Goal: Communication & Community: Ask a question

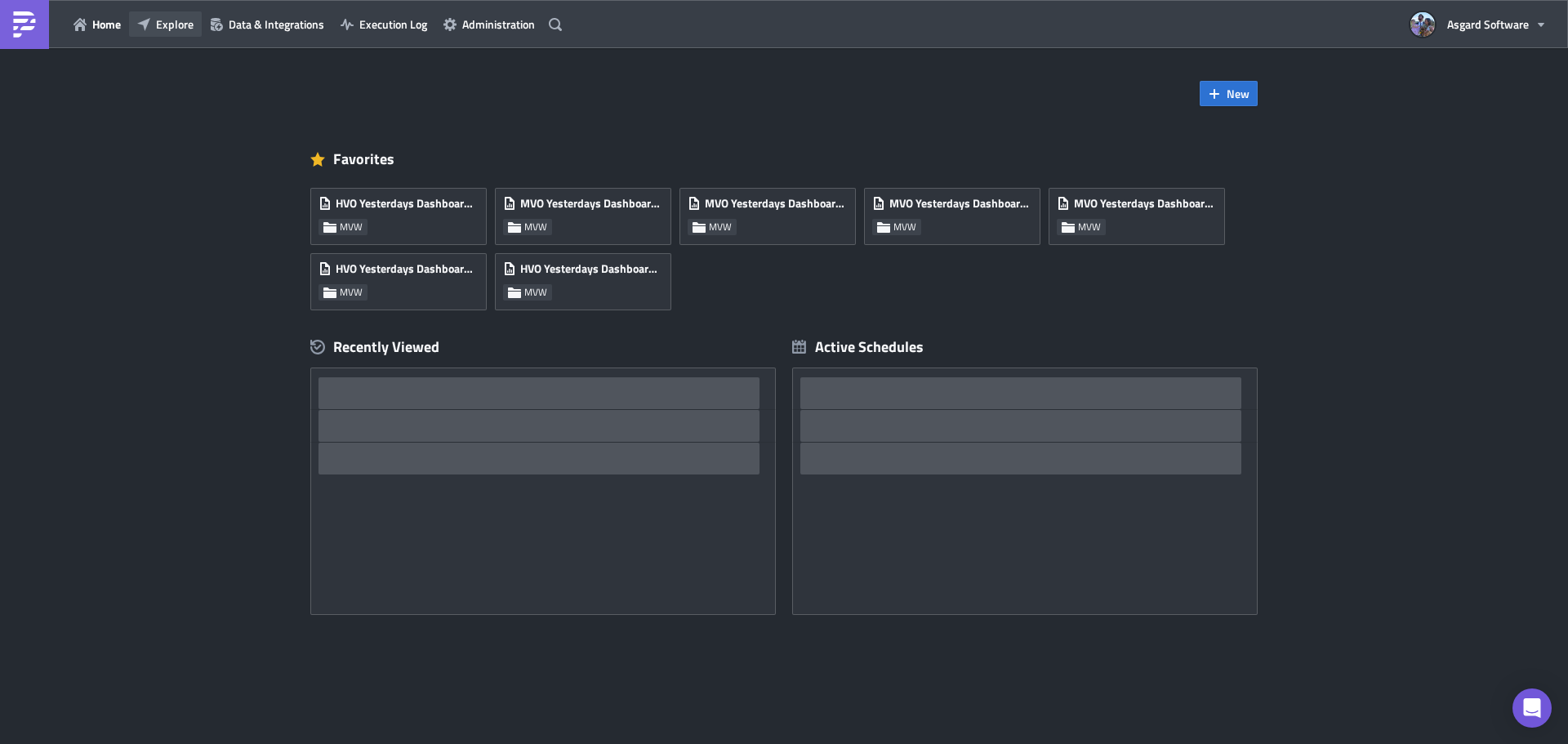
click at [178, 27] on span "Explore" at bounding box center [174, 24] width 38 height 17
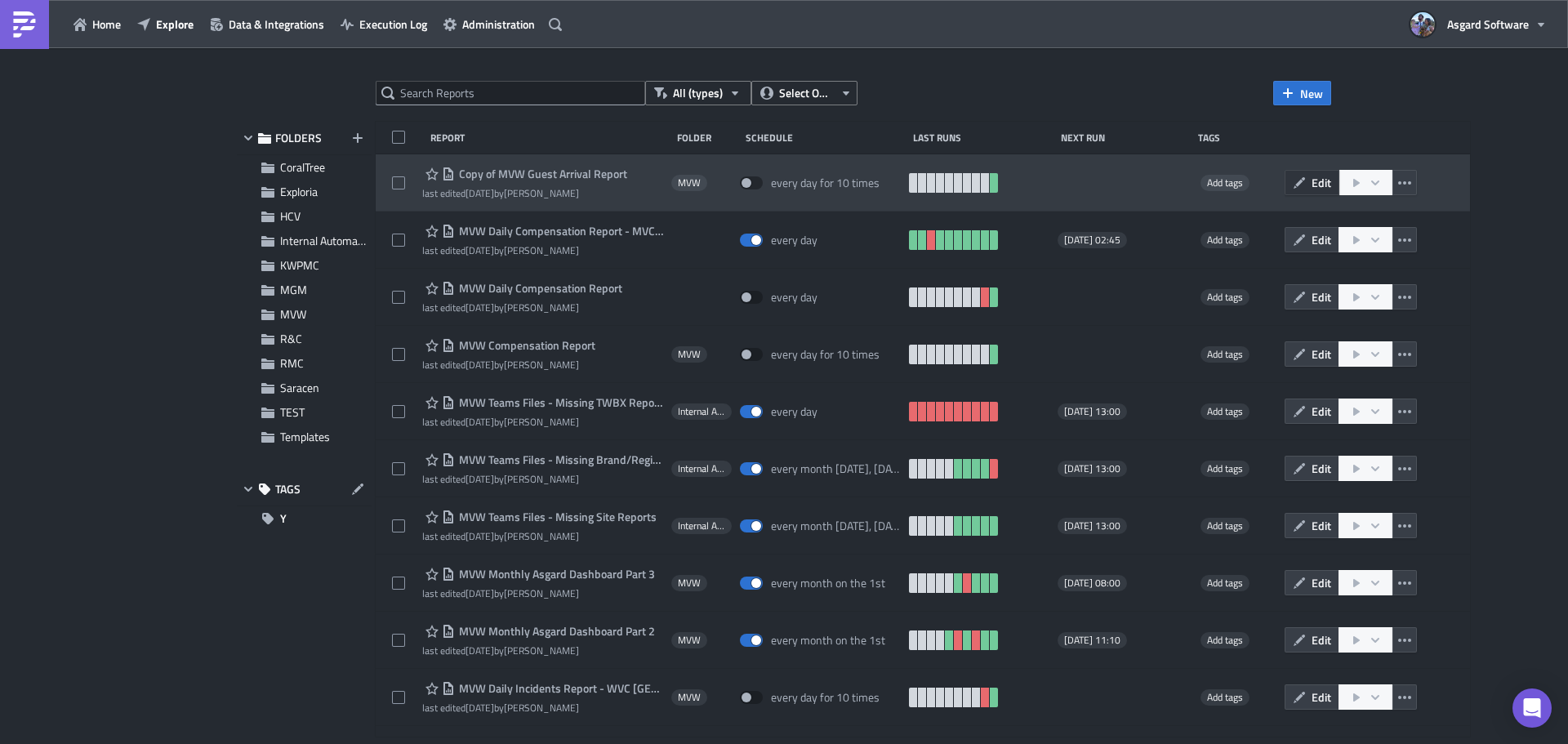
click at [1312, 185] on span "Edit" at bounding box center [1321, 183] width 19 height 17
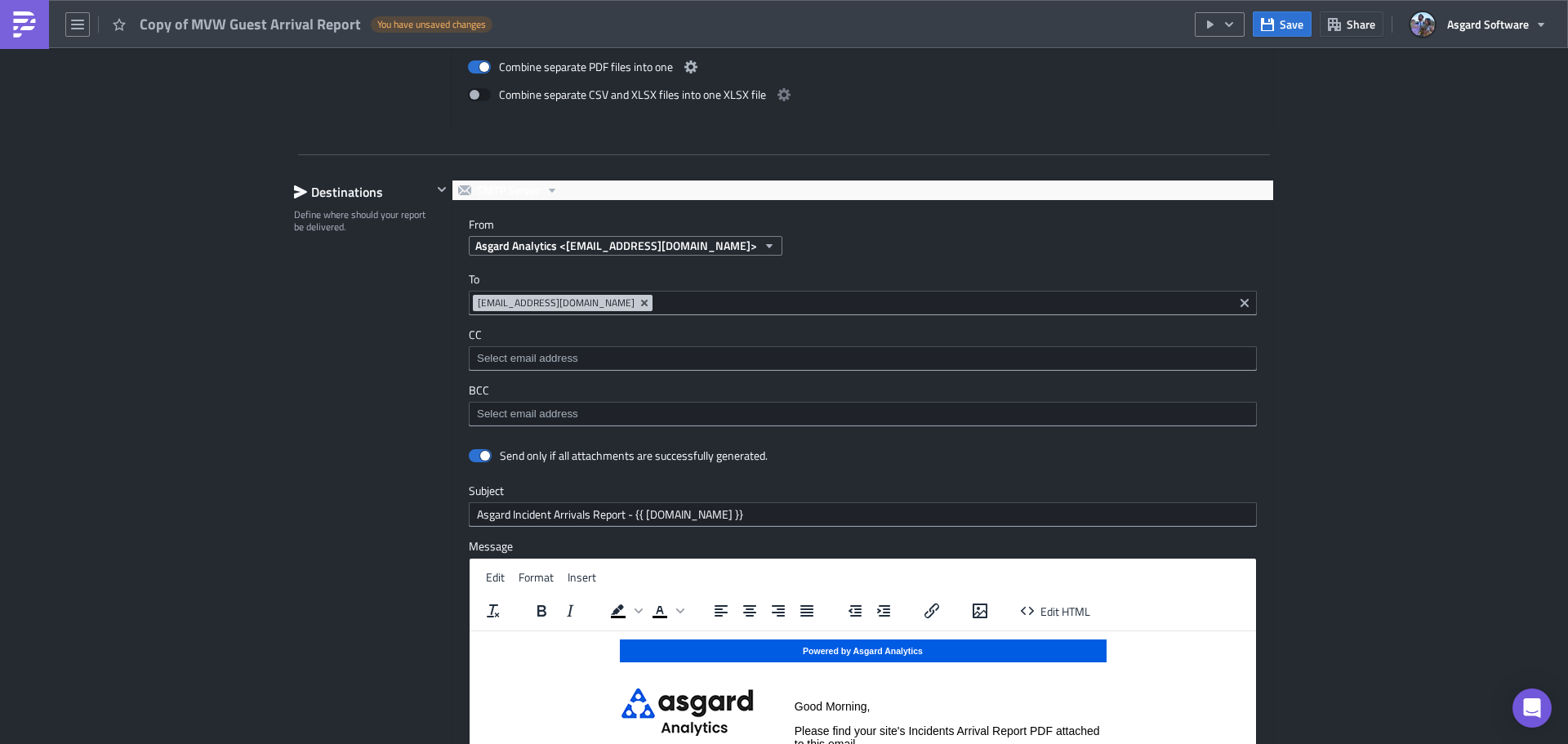
scroll to position [1797, 0]
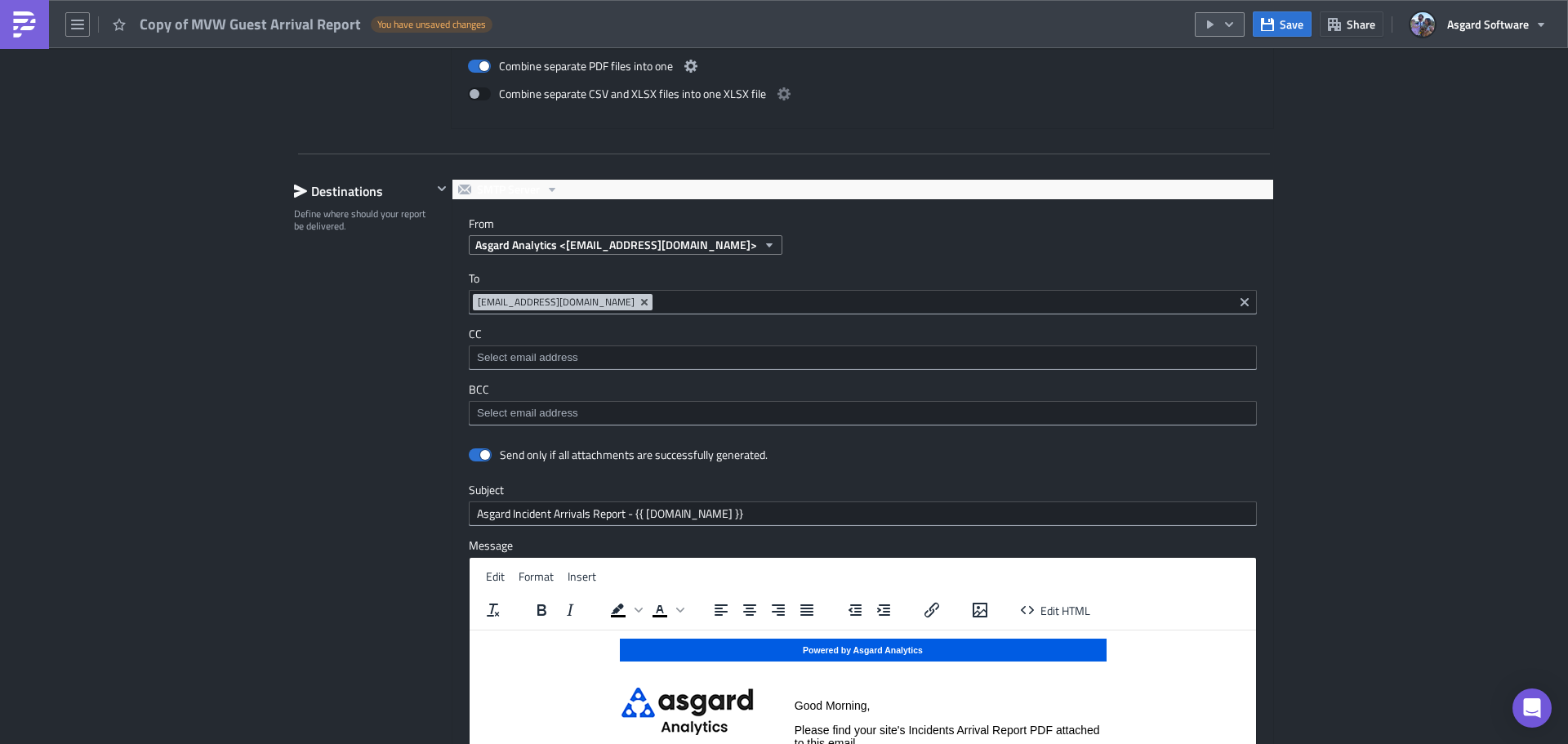
click at [1226, 21] on icon "button" at bounding box center [1230, 24] width 13 height 13
click at [1230, 88] on div "Run Report" at bounding box center [1269, 90] width 127 height 17
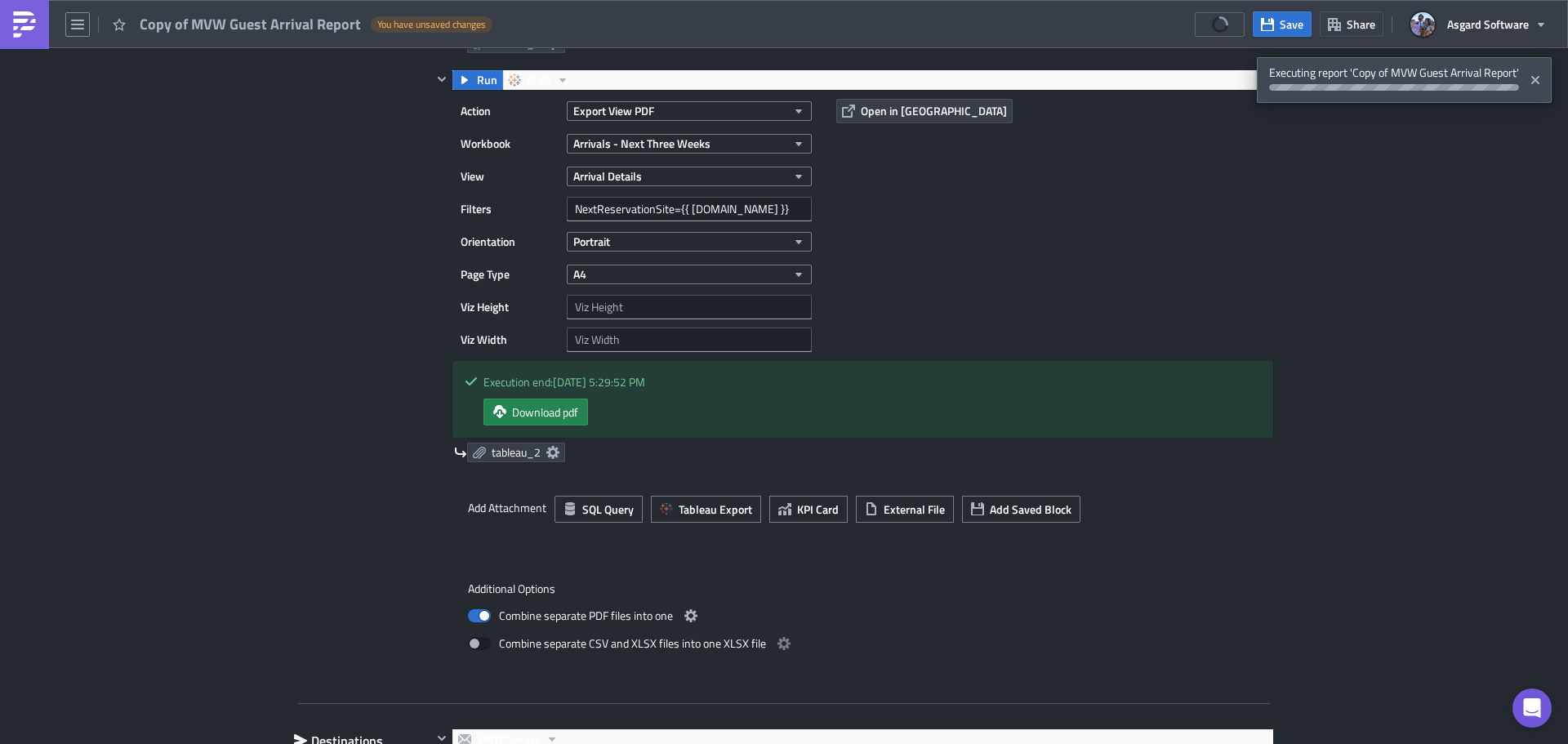
scroll to position [1226, 0]
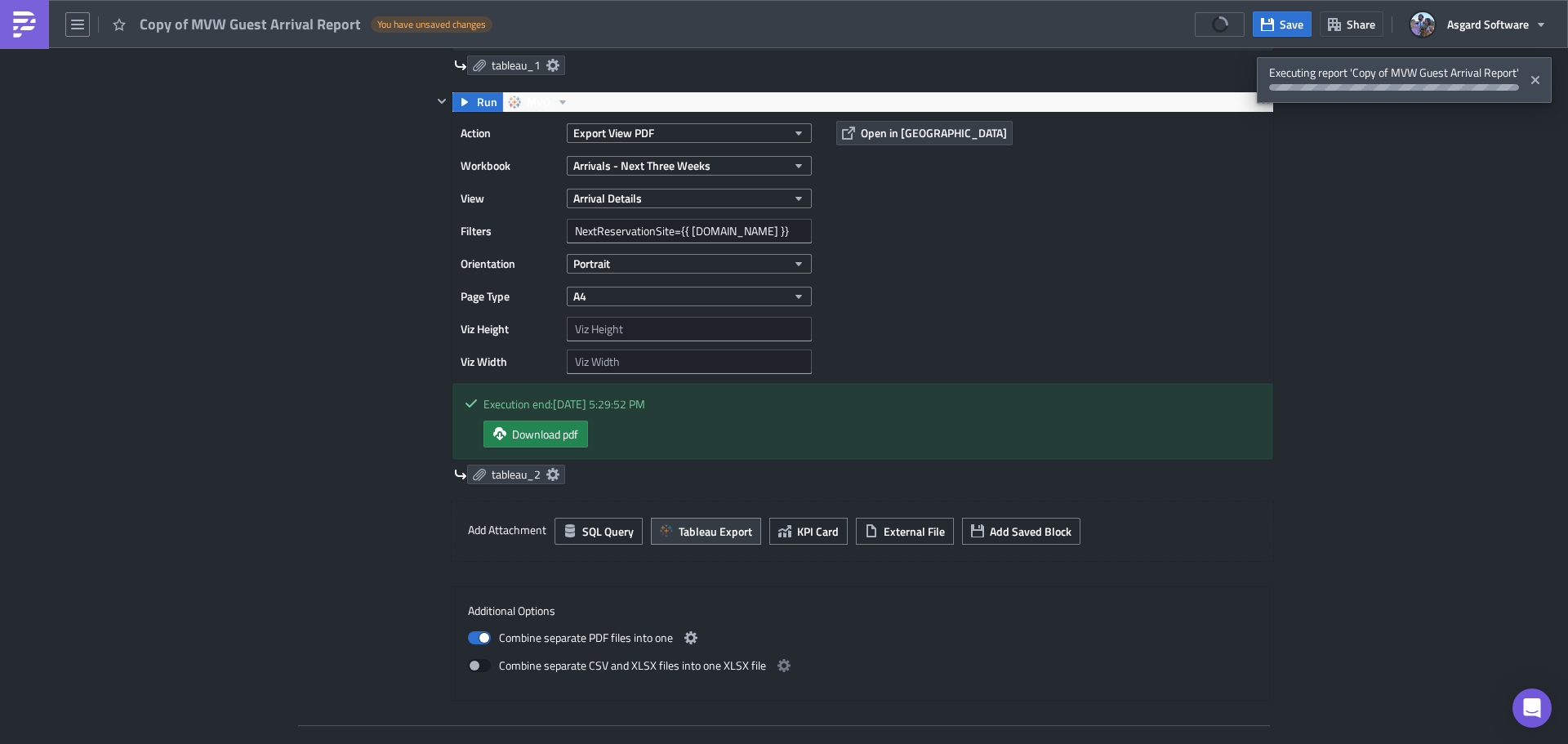
click at [705, 534] on span "Tableau Export" at bounding box center [715, 531] width 74 height 17
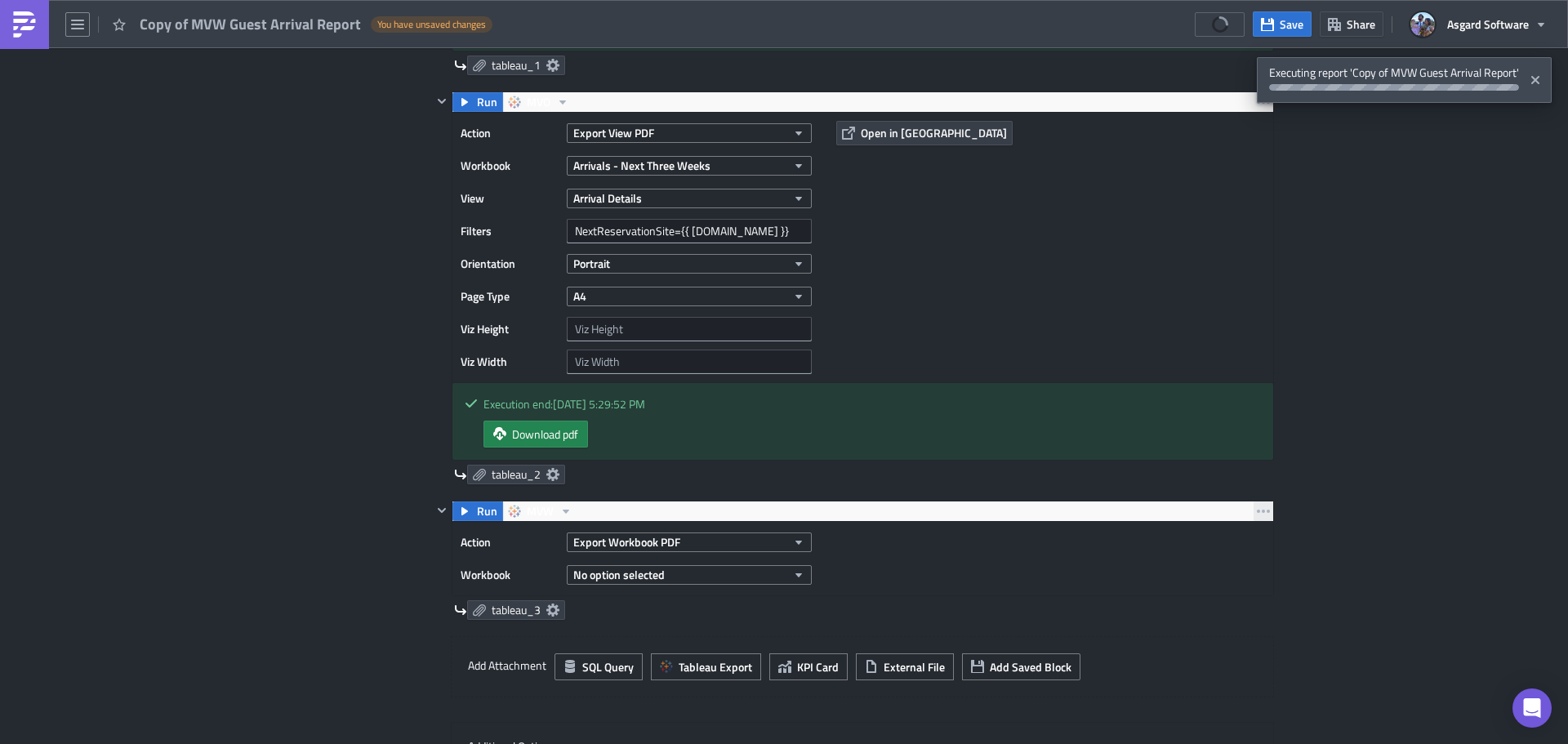
click at [1261, 509] on icon "button" at bounding box center [1264, 512] width 13 height 13
click at [1259, 613] on div "Remove" at bounding box center [1267, 608] width 109 height 17
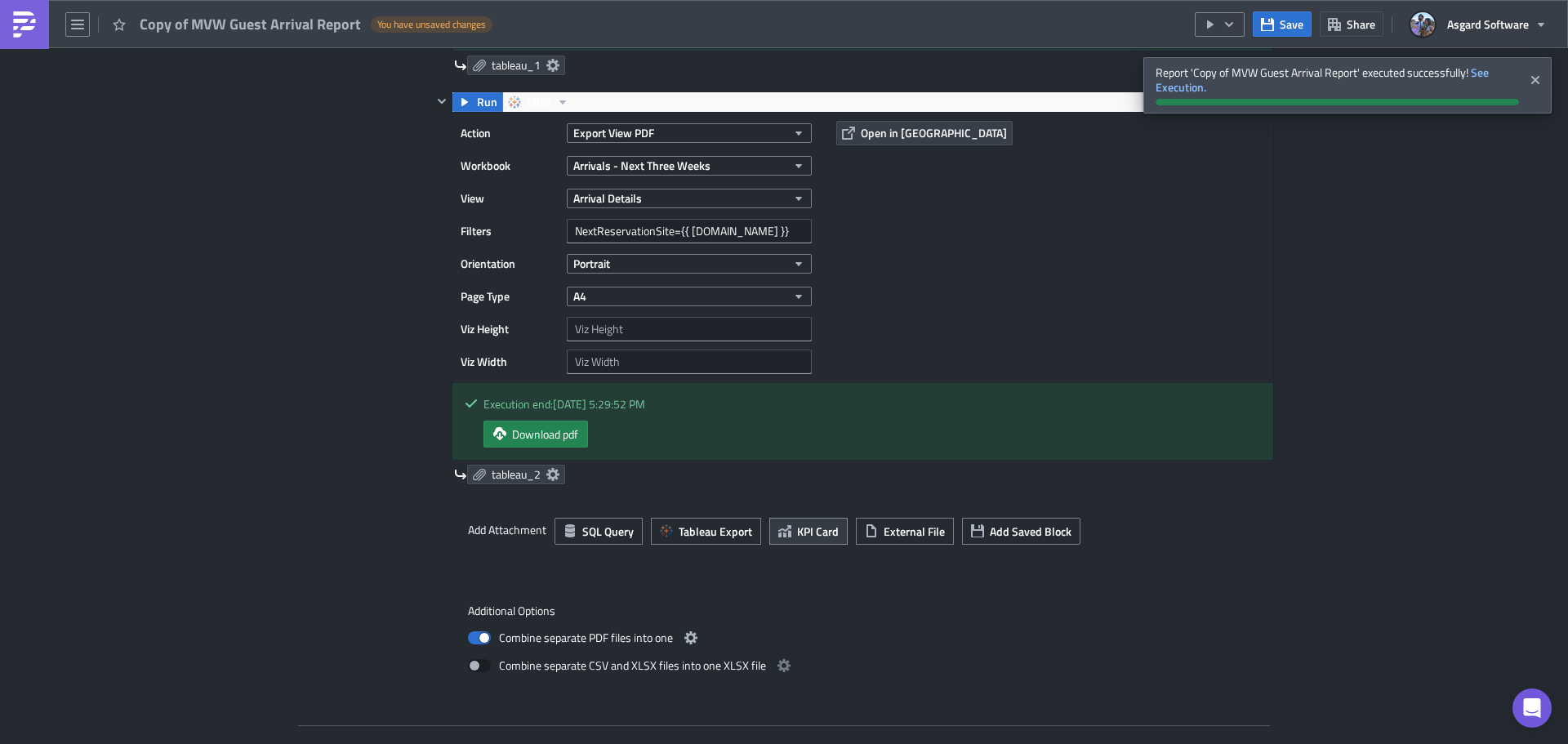
click at [813, 534] on span "KPI Card" at bounding box center [818, 531] width 42 height 17
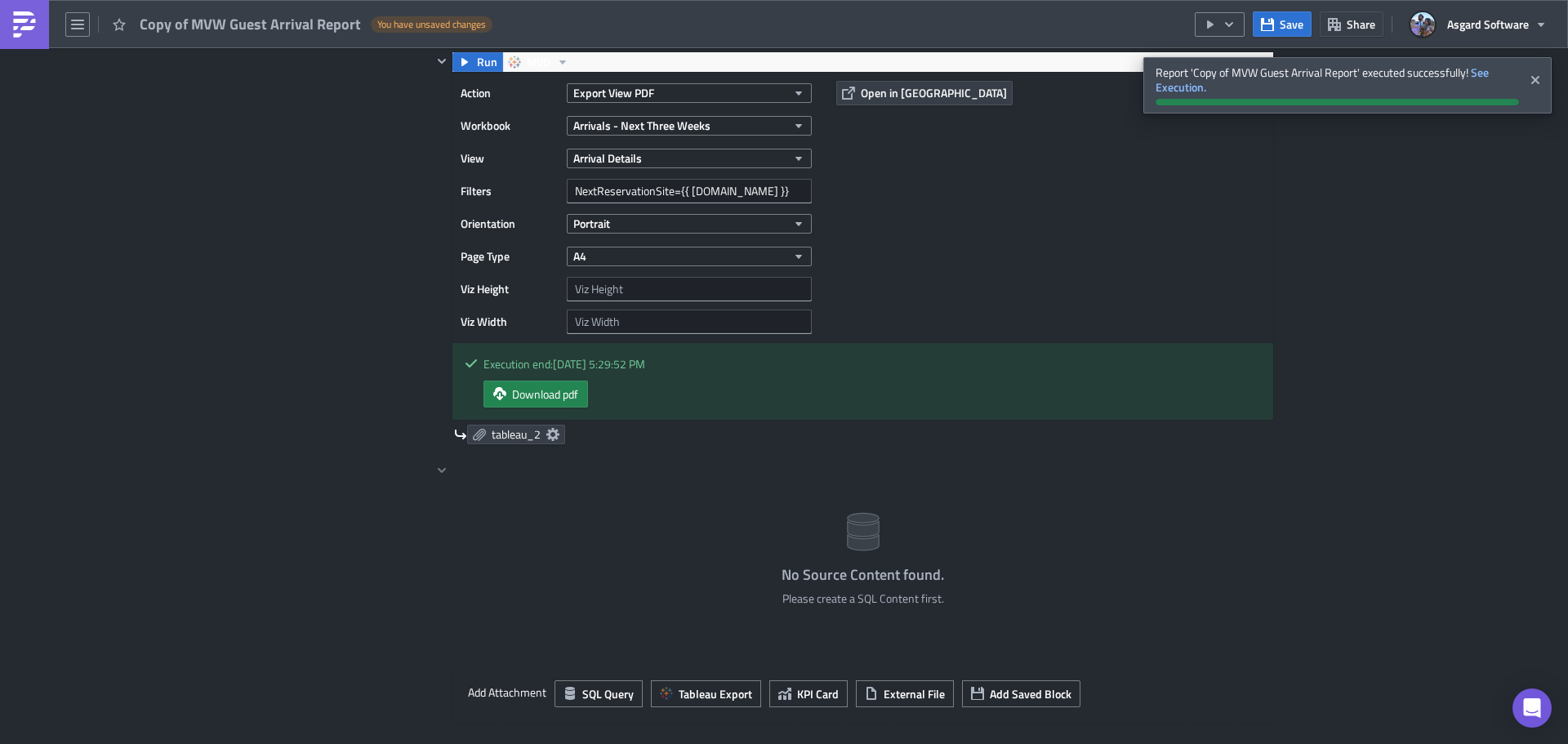
scroll to position [1470, 0]
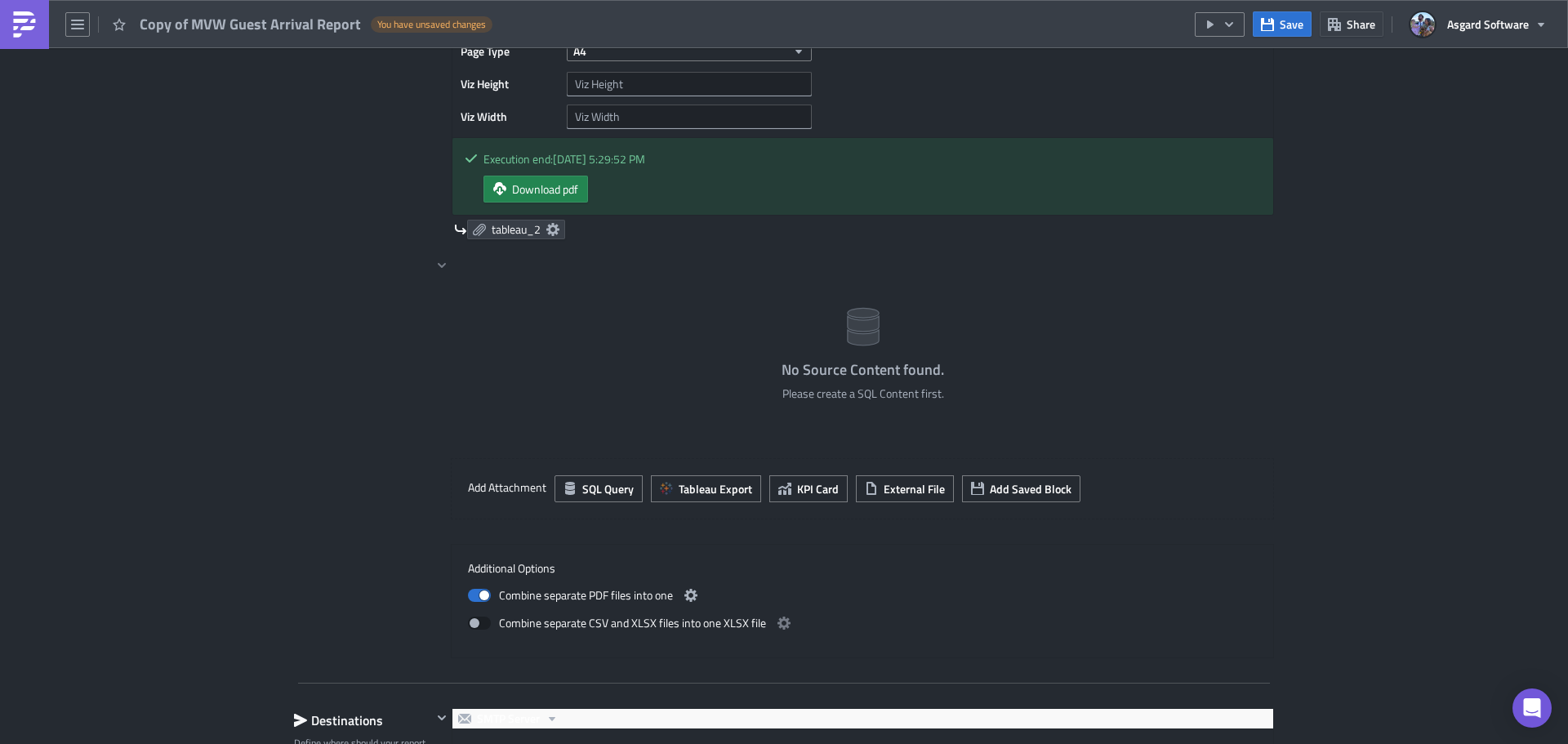
click at [589, 313] on div "No Source Content found. Please create a SQL Content first." at bounding box center [863, 349] width 823 height 186
click at [21, 32] on img at bounding box center [24, 24] width 26 height 26
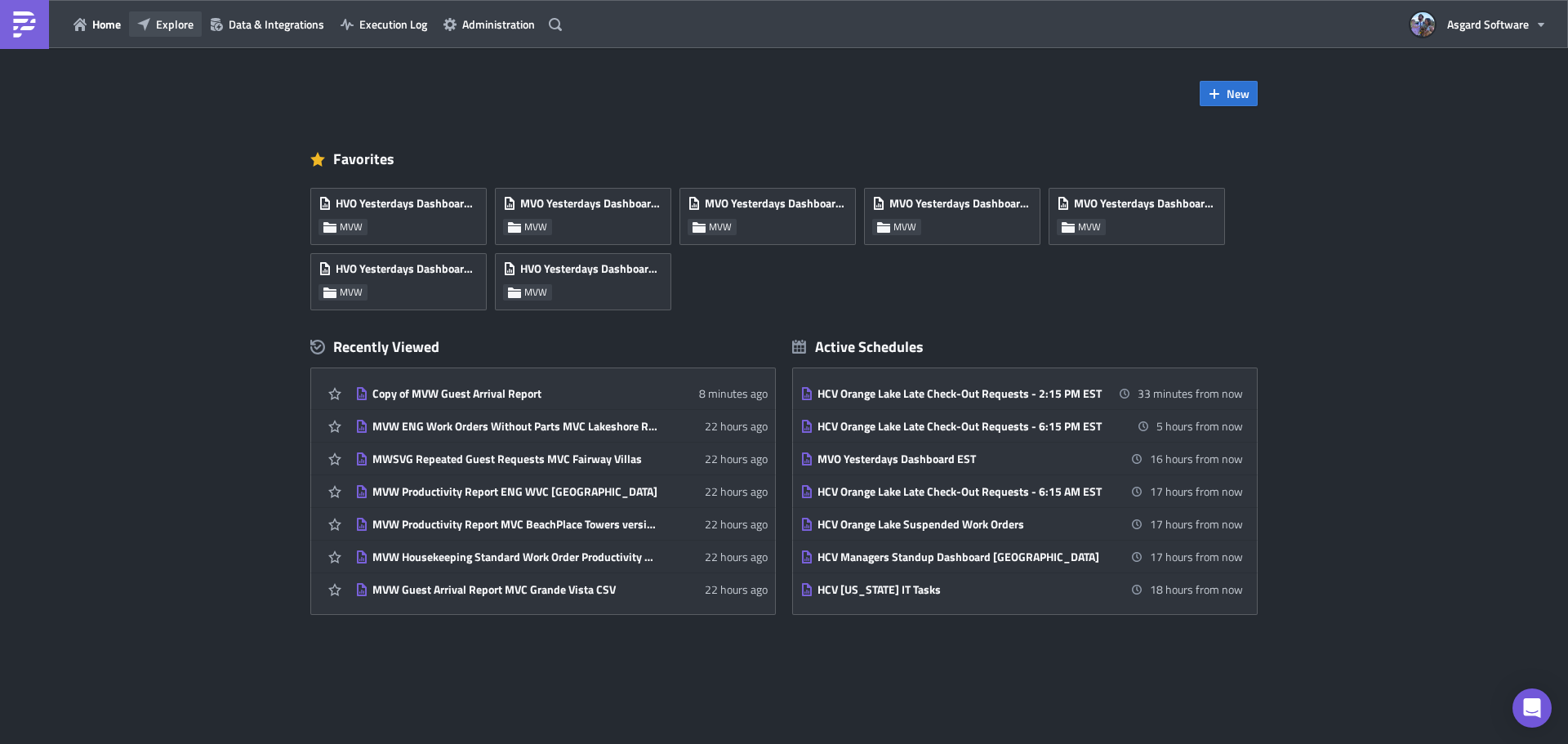
click at [182, 24] on span "Explore" at bounding box center [174, 24] width 38 height 17
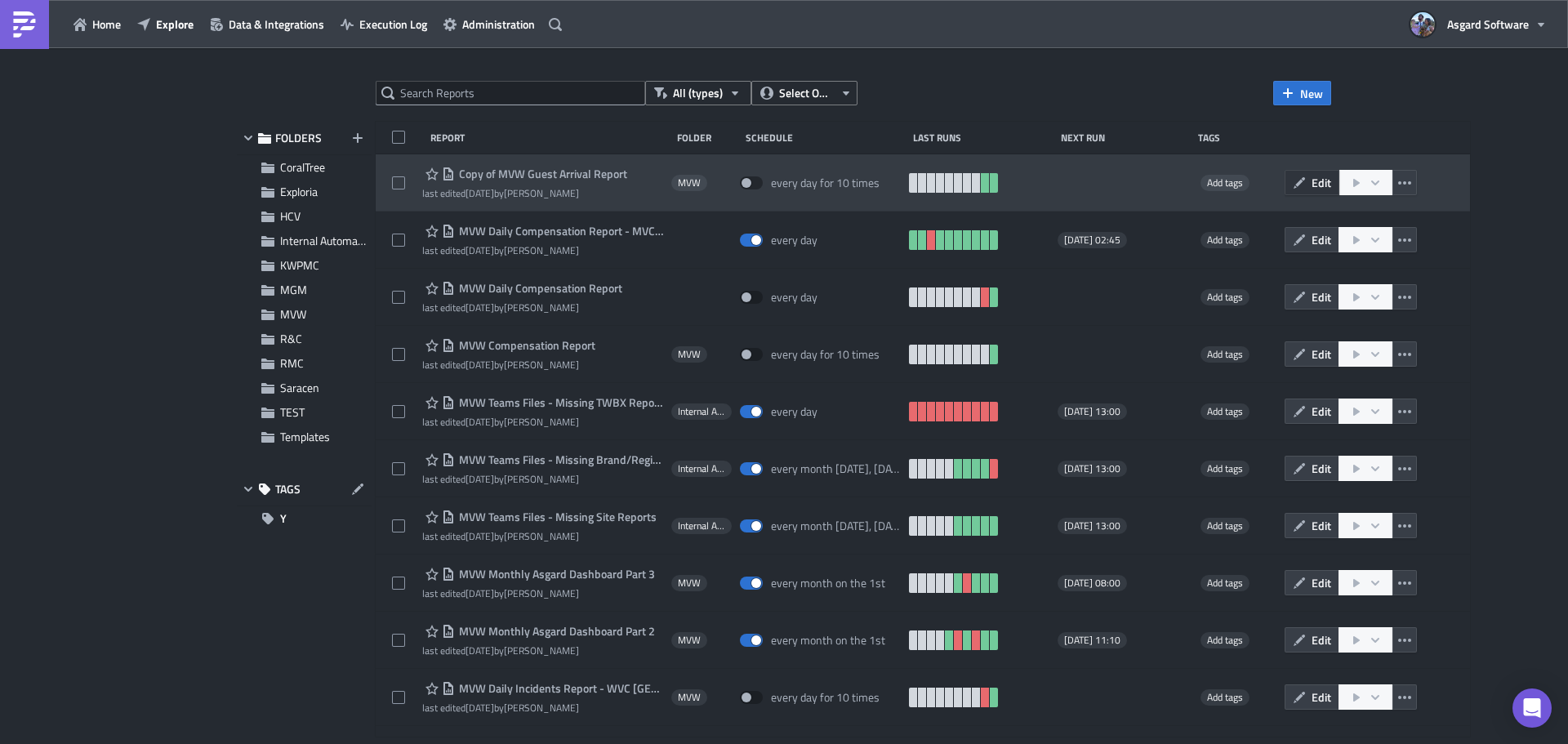
click at [1312, 181] on span "Edit" at bounding box center [1321, 183] width 19 height 17
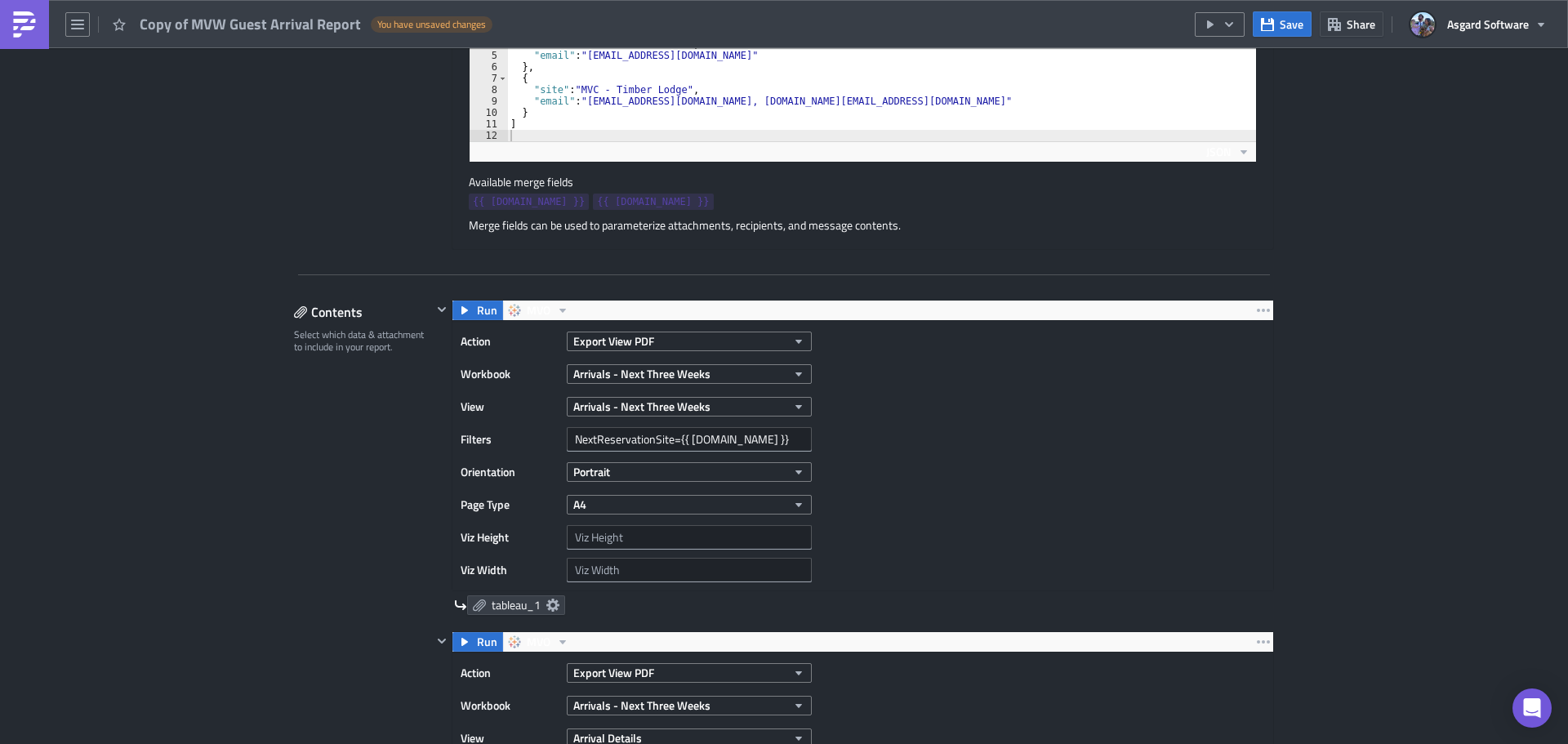
scroll to position [654, 0]
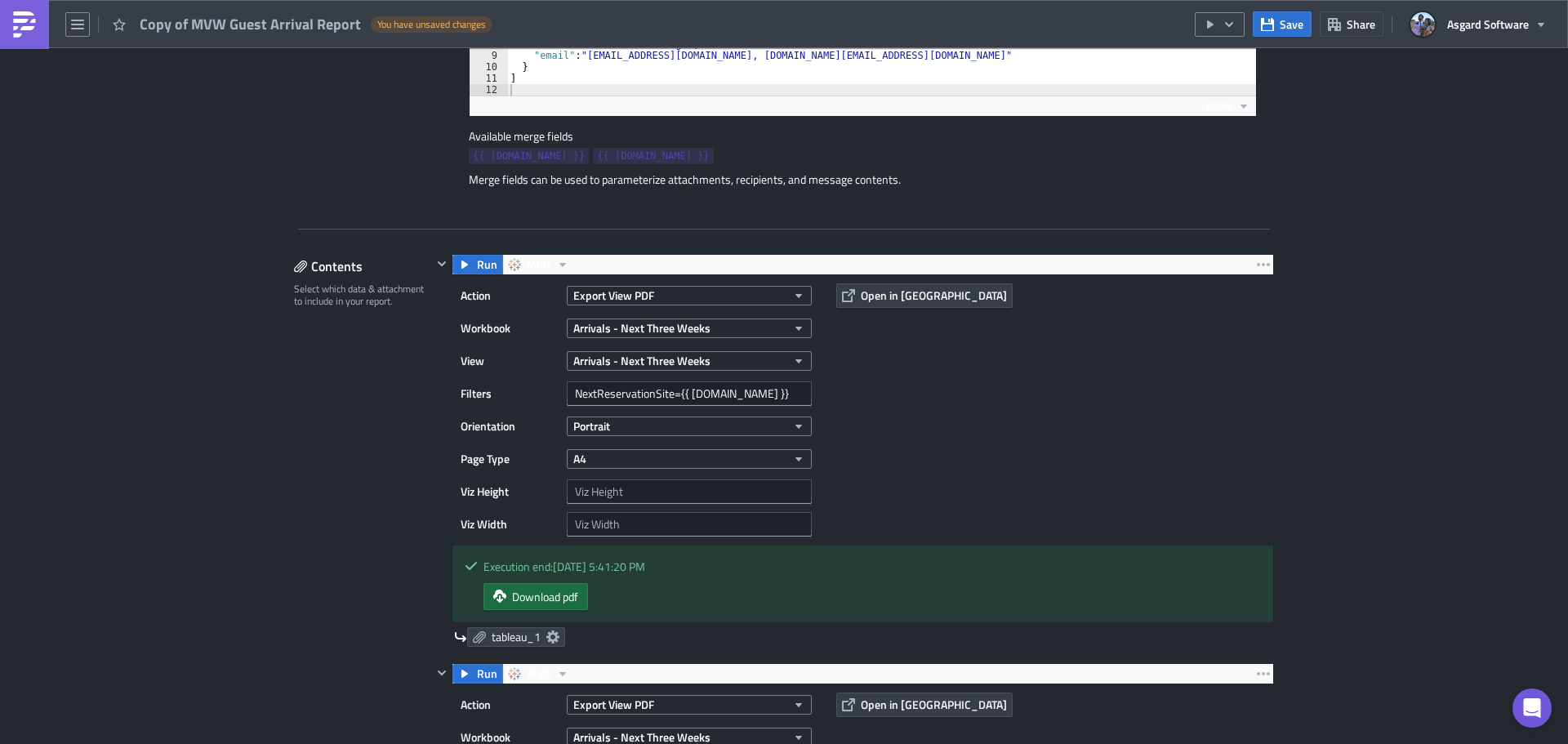
click at [529, 595] on span "Download pdf" at bounding box center [544, 597] width 66 height 17
click at [659, 288] on button "Export View PDF" at bounding box center [689, 295] width 245 height 19
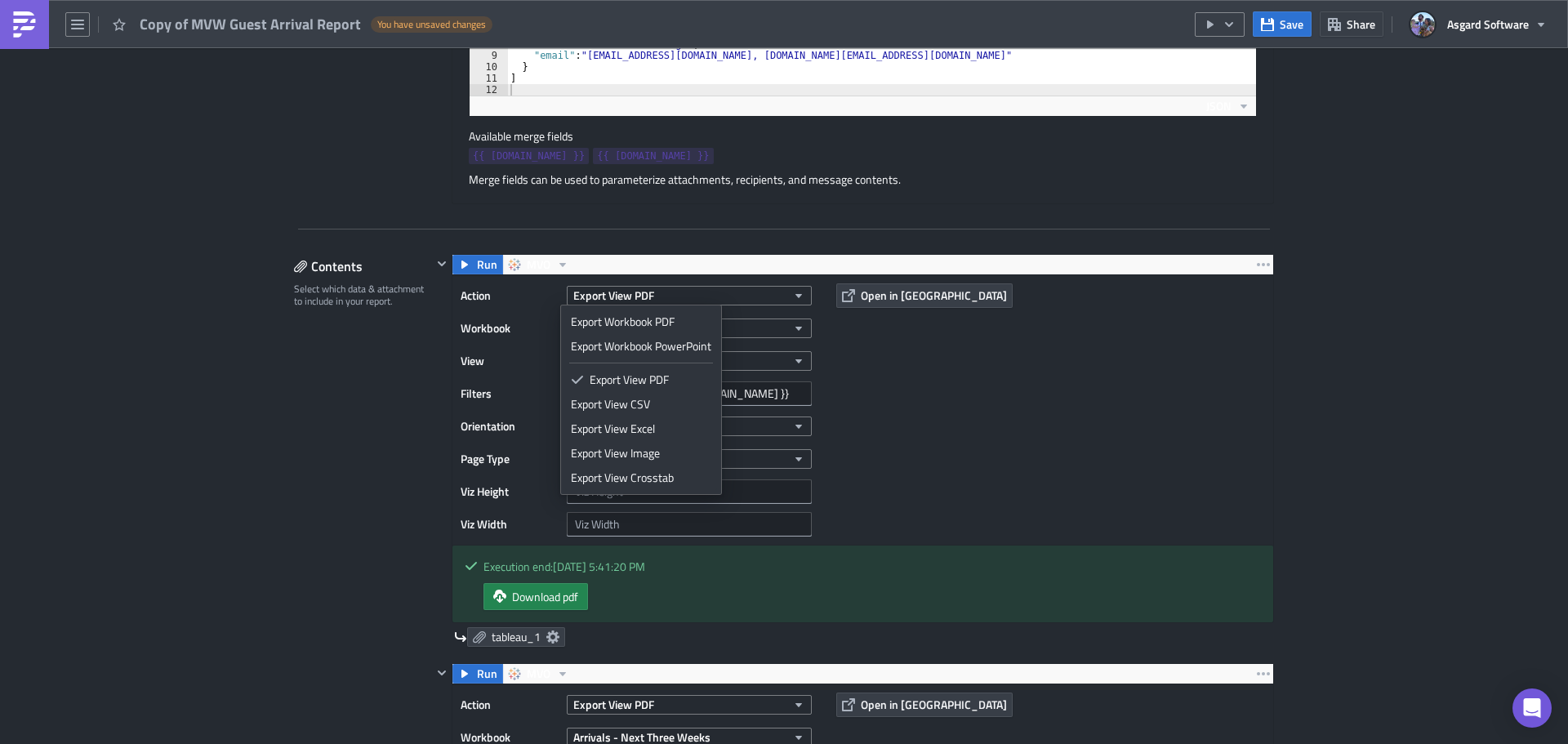
click at [1204, 430] on div "Action Export View PDF Workbook Arrivals - Next Three Weeks View Arrivals - Nex…" at bounding box center [863, 411] width 821 height 270
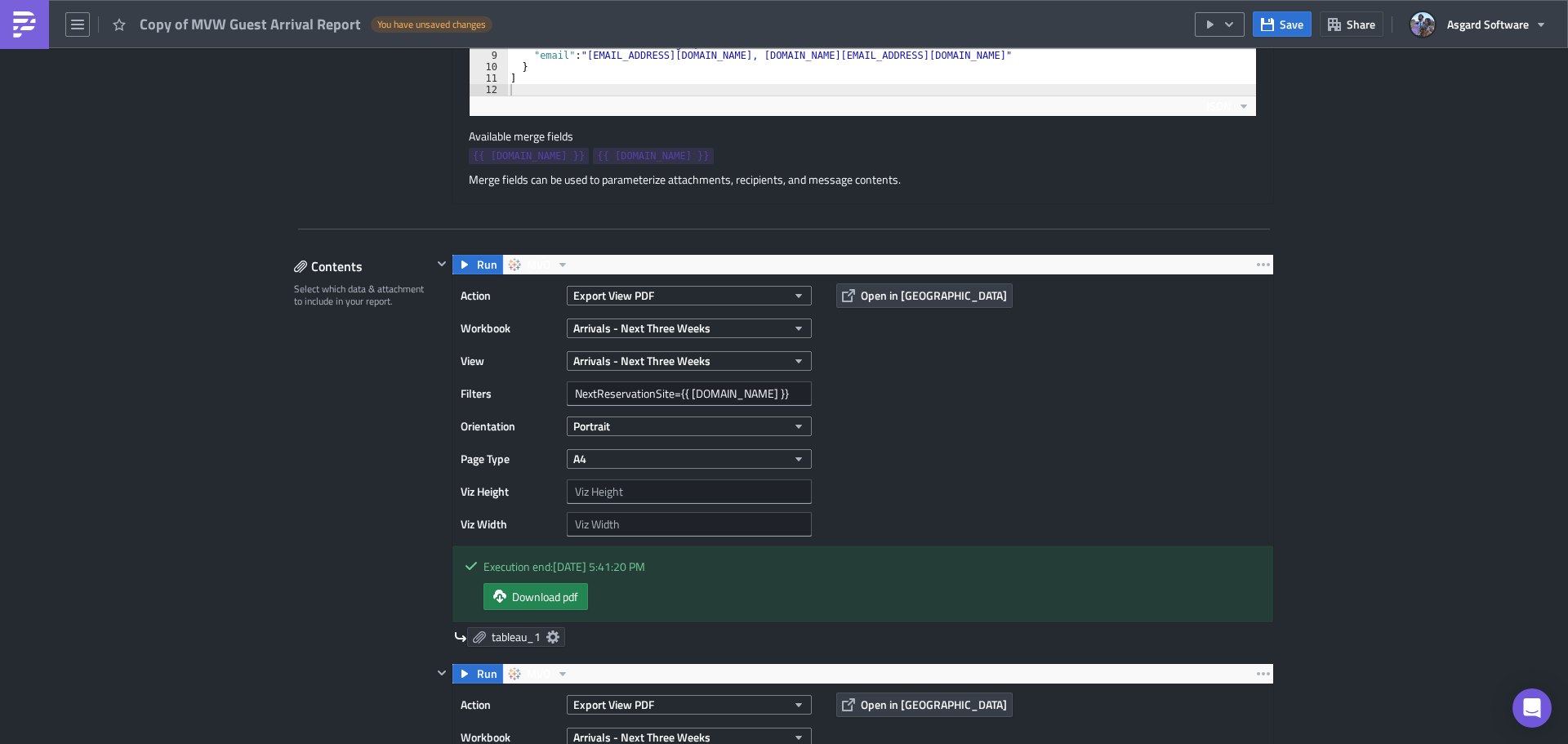
click at [546, 633] on icon at bounding box center [553, 638] width 13 height 13
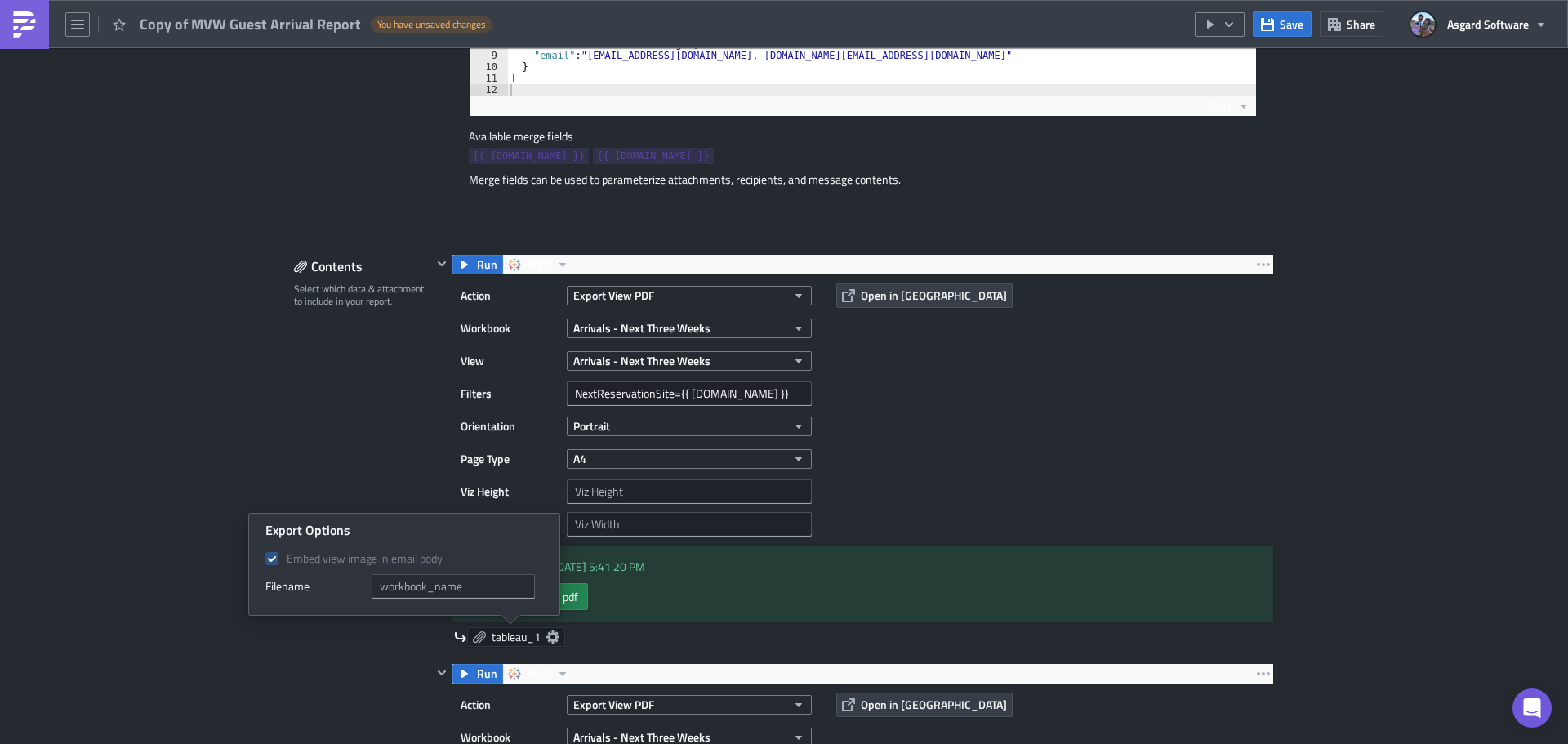
click at [1077, 422] on div "Action Export View PDF Workbook Arrivals - Next Three Weeks View Arrivals - Nex…" at bounding box center [863, 411] width 821 height 270
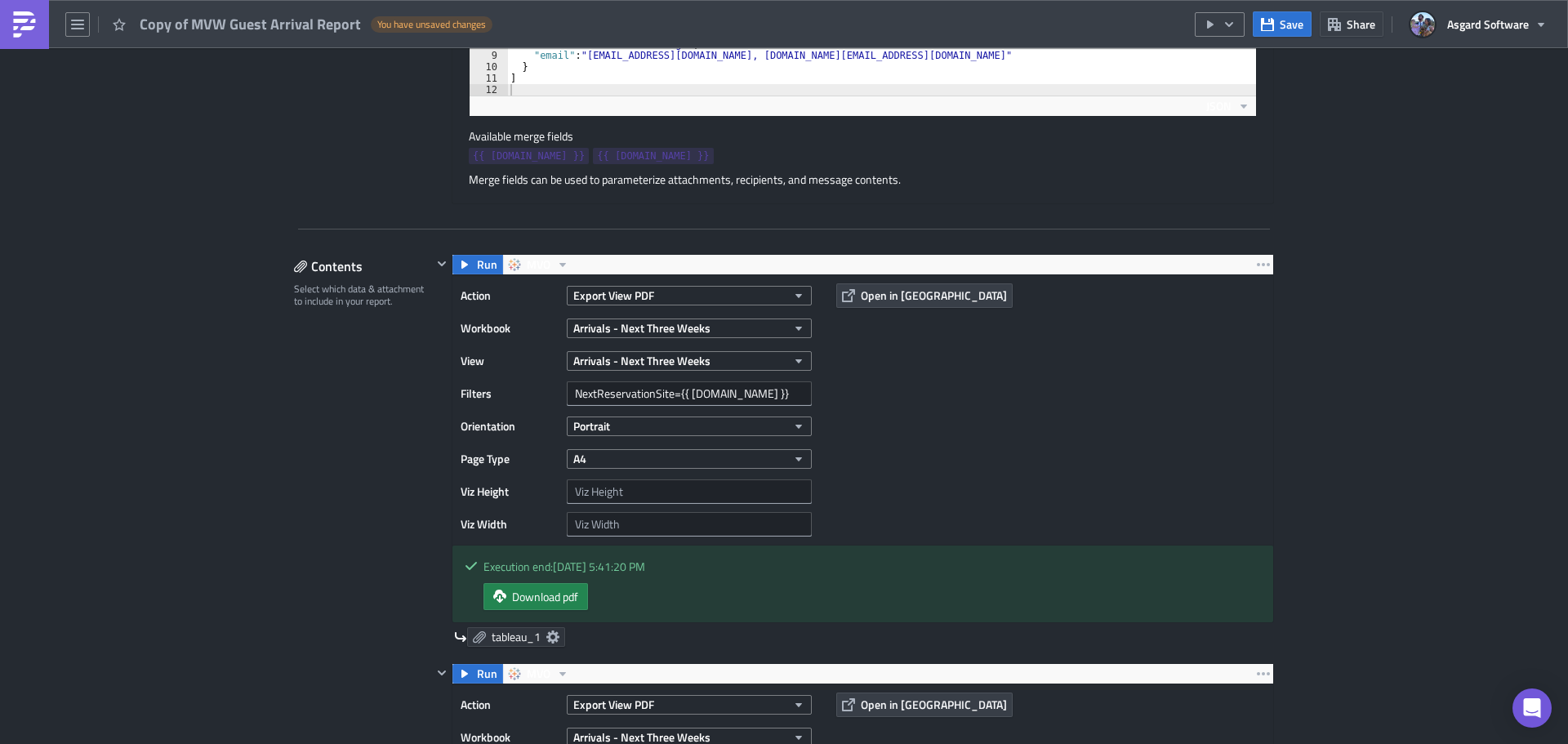
click at [534, 638] on span "tableau_1" at bounding box center [516, 638] width 49 height 15
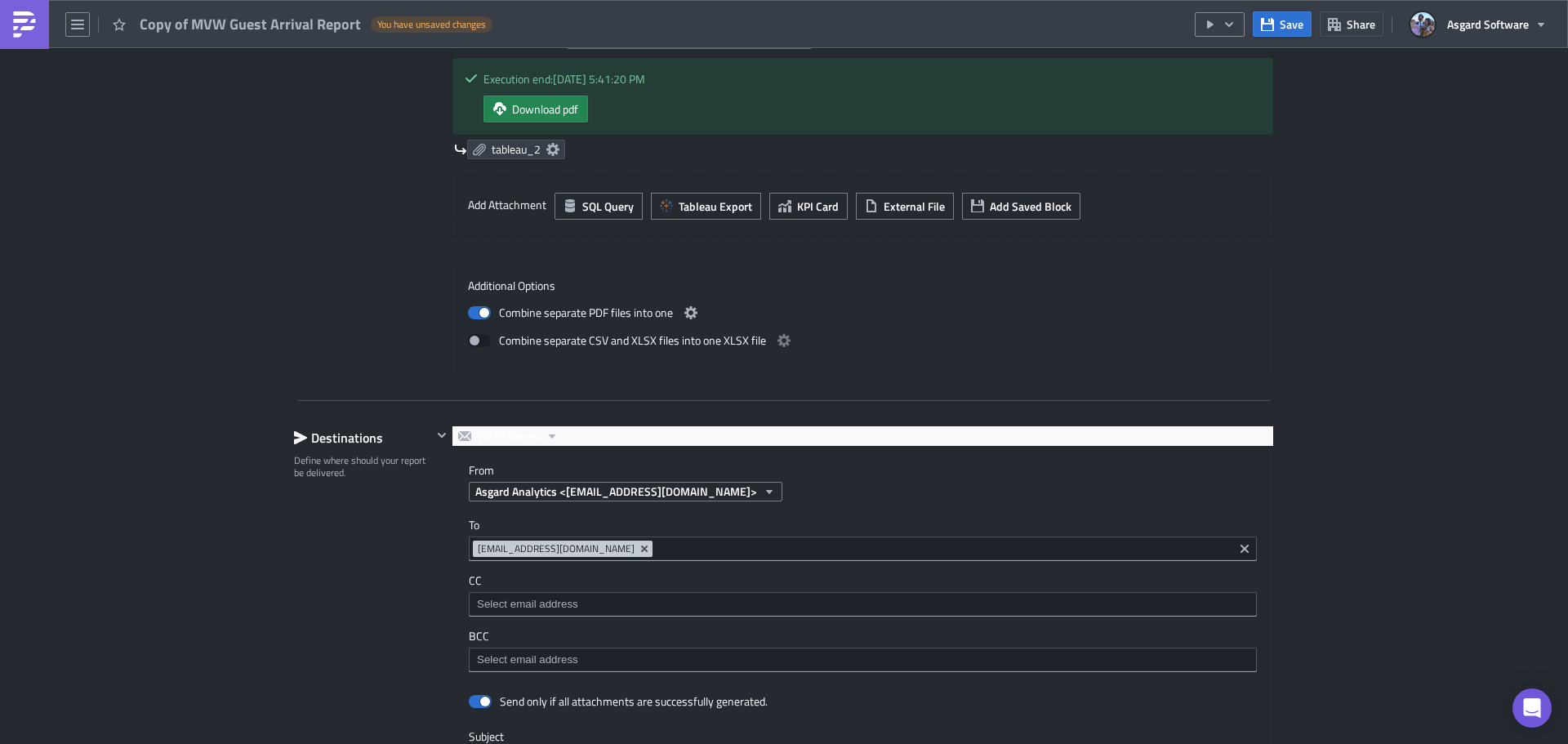
scroll to position [1553, 0]
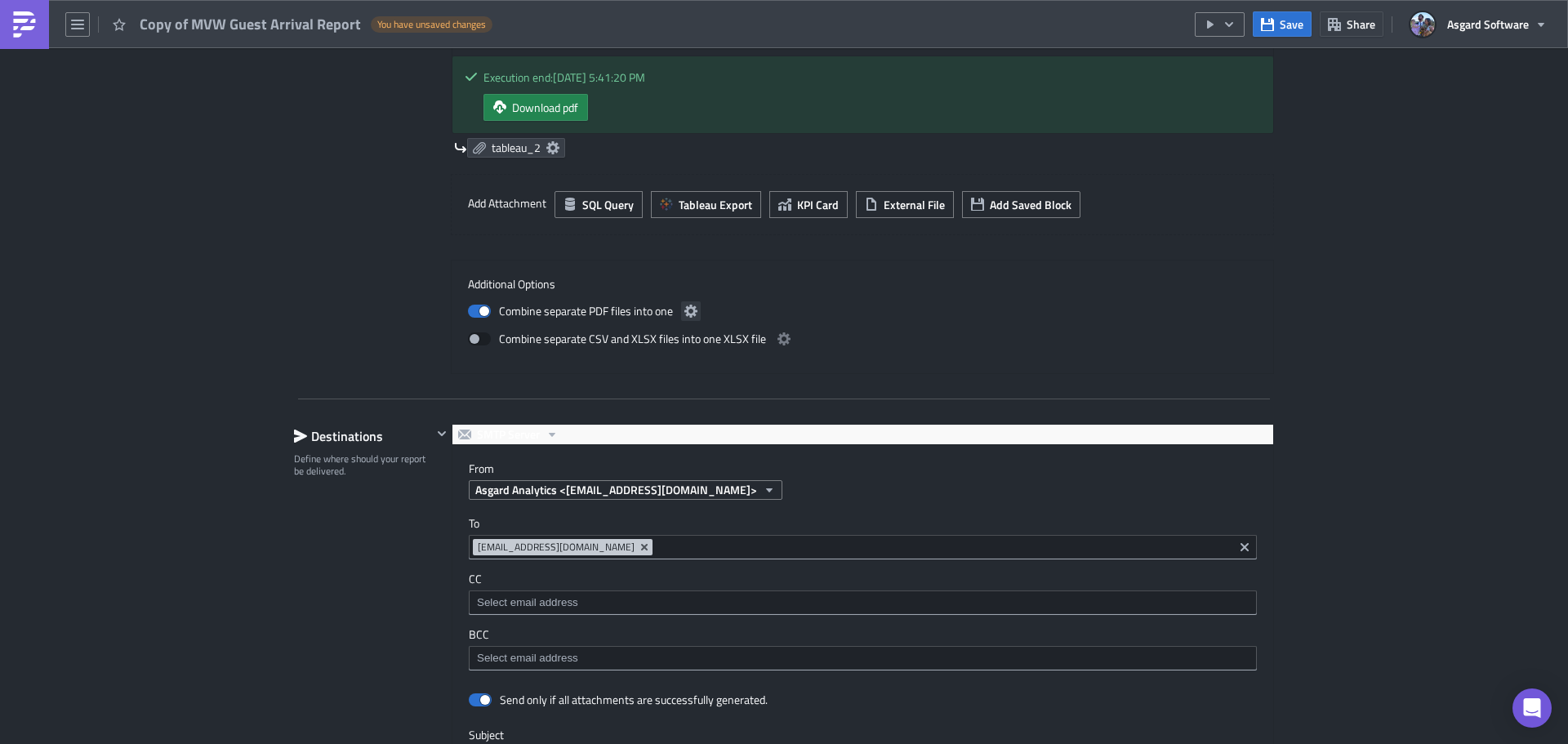
click at [684, 316] on icon "button" at bounding box center [691, 312] width 13 height 13
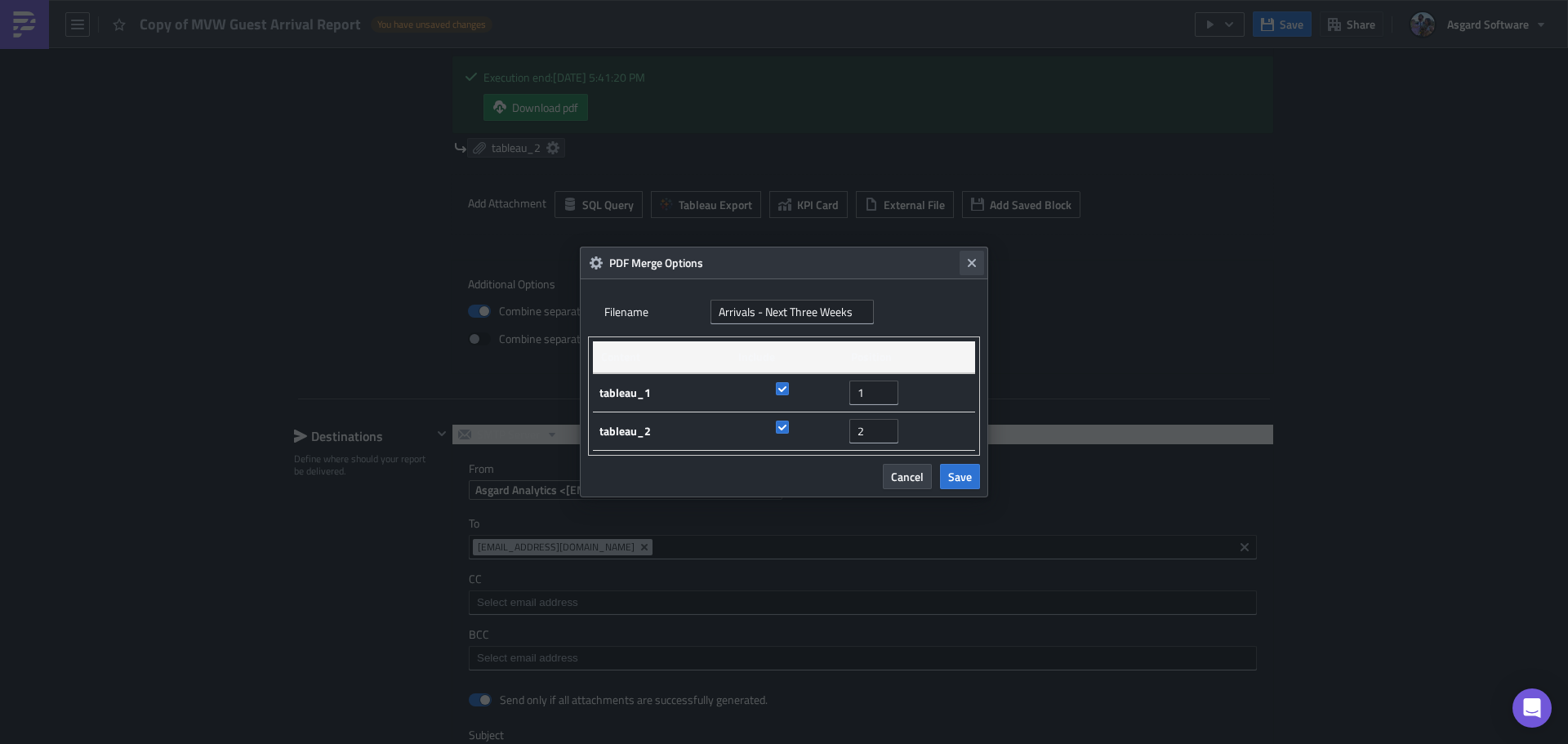
click at [977, 259] on icon "Close" at bounding box center [972, 263] width 13 height 13
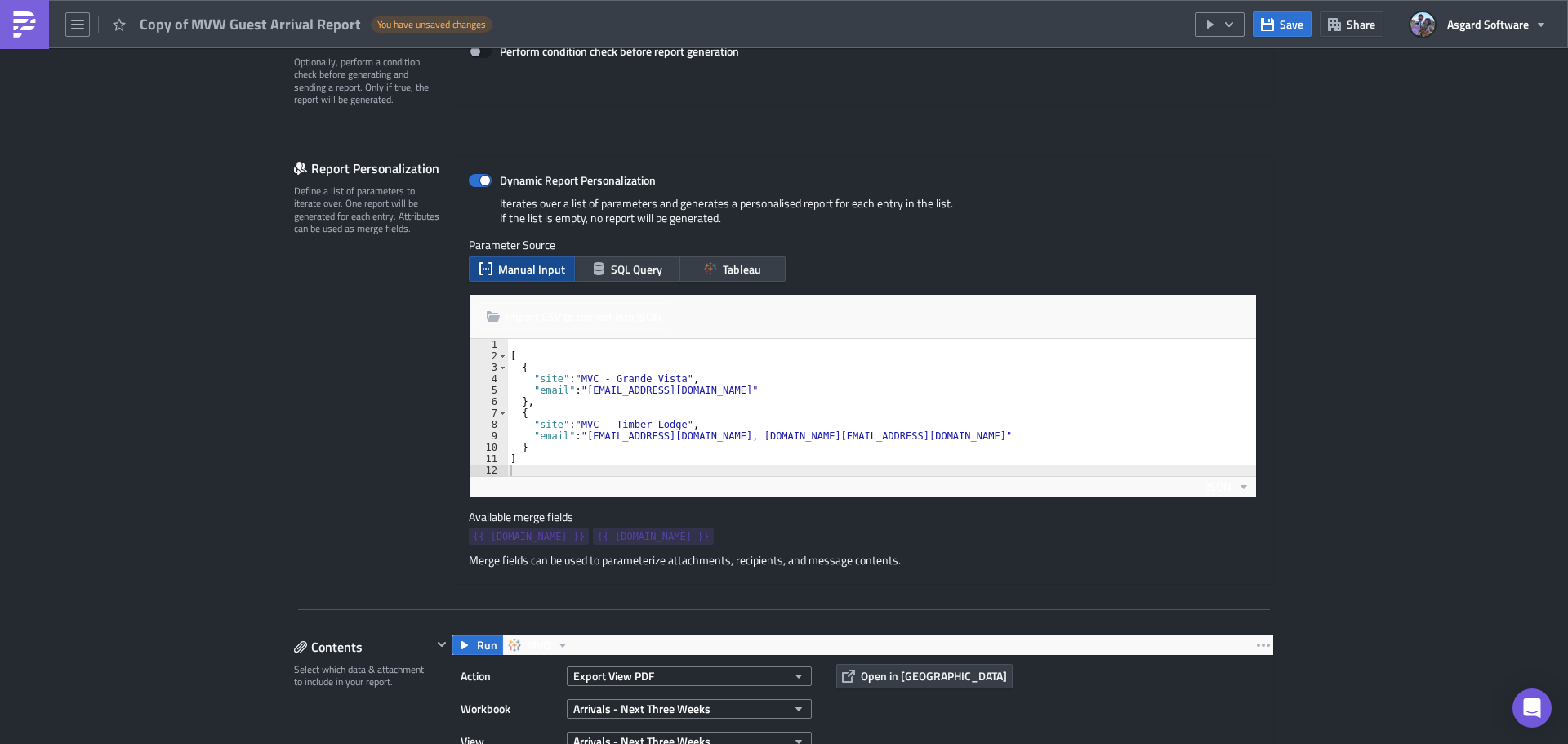
scroll to position [245, 0]
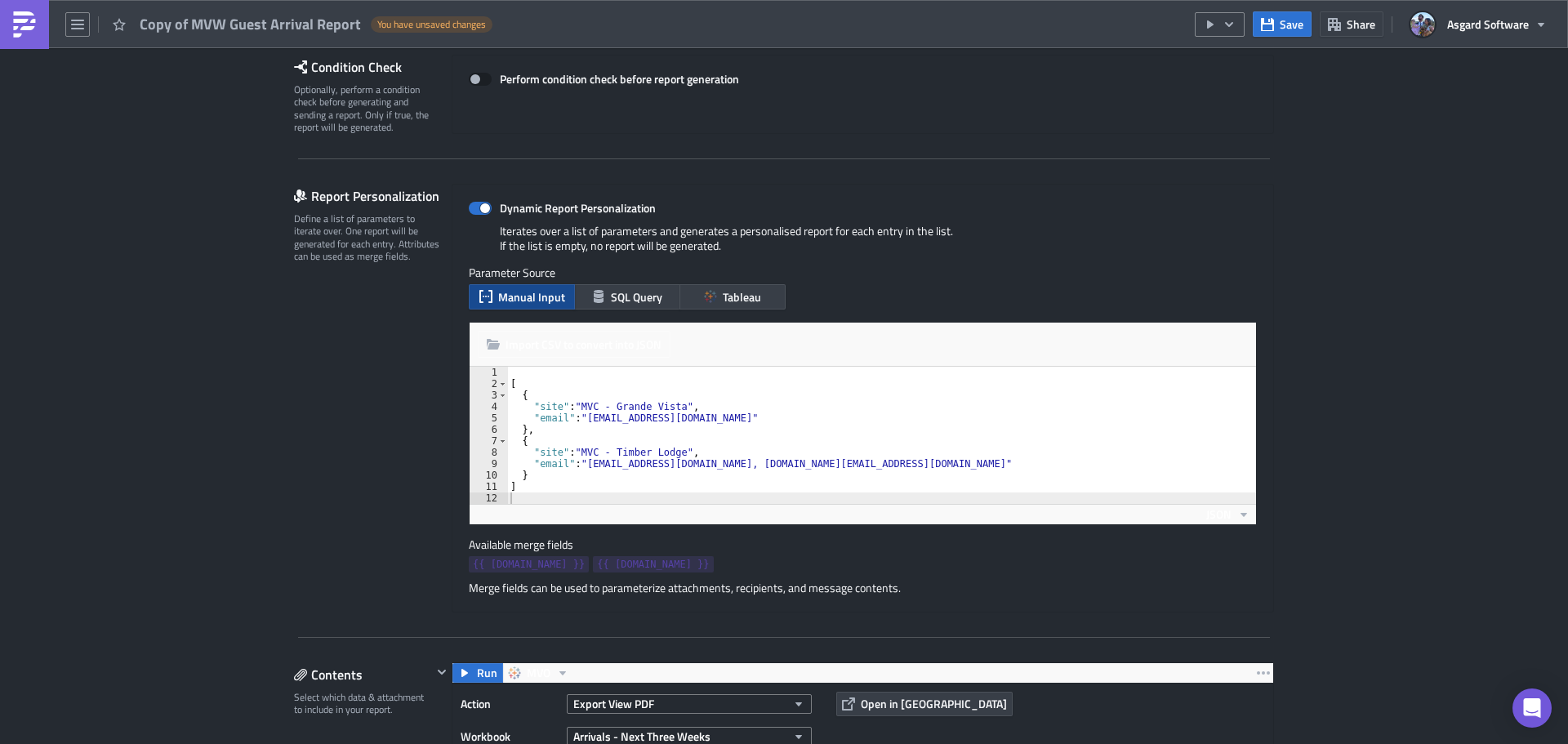
click at [23, 27] on img at bounding box center [24, 24] width 26 height 26
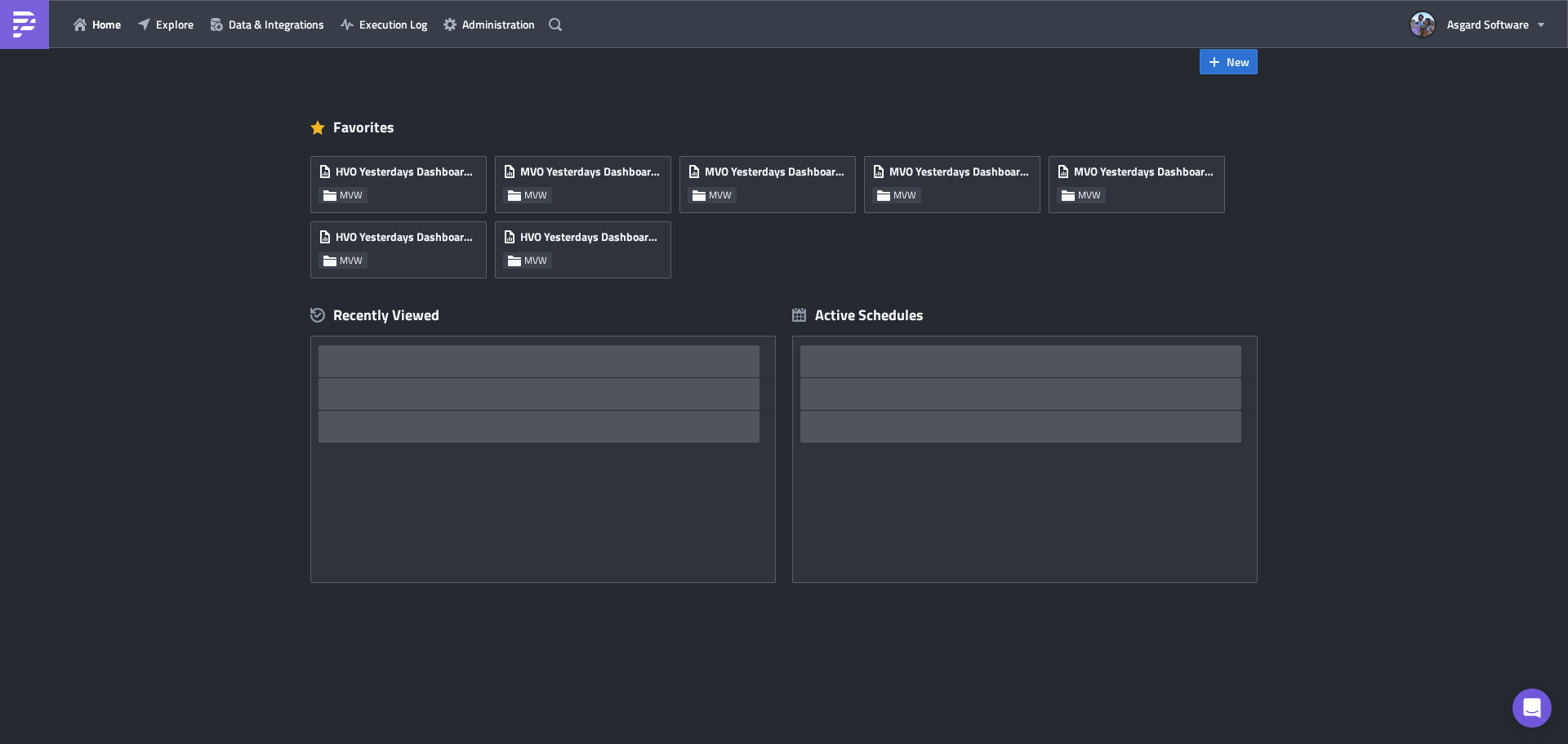
scroll to position [32, 0]
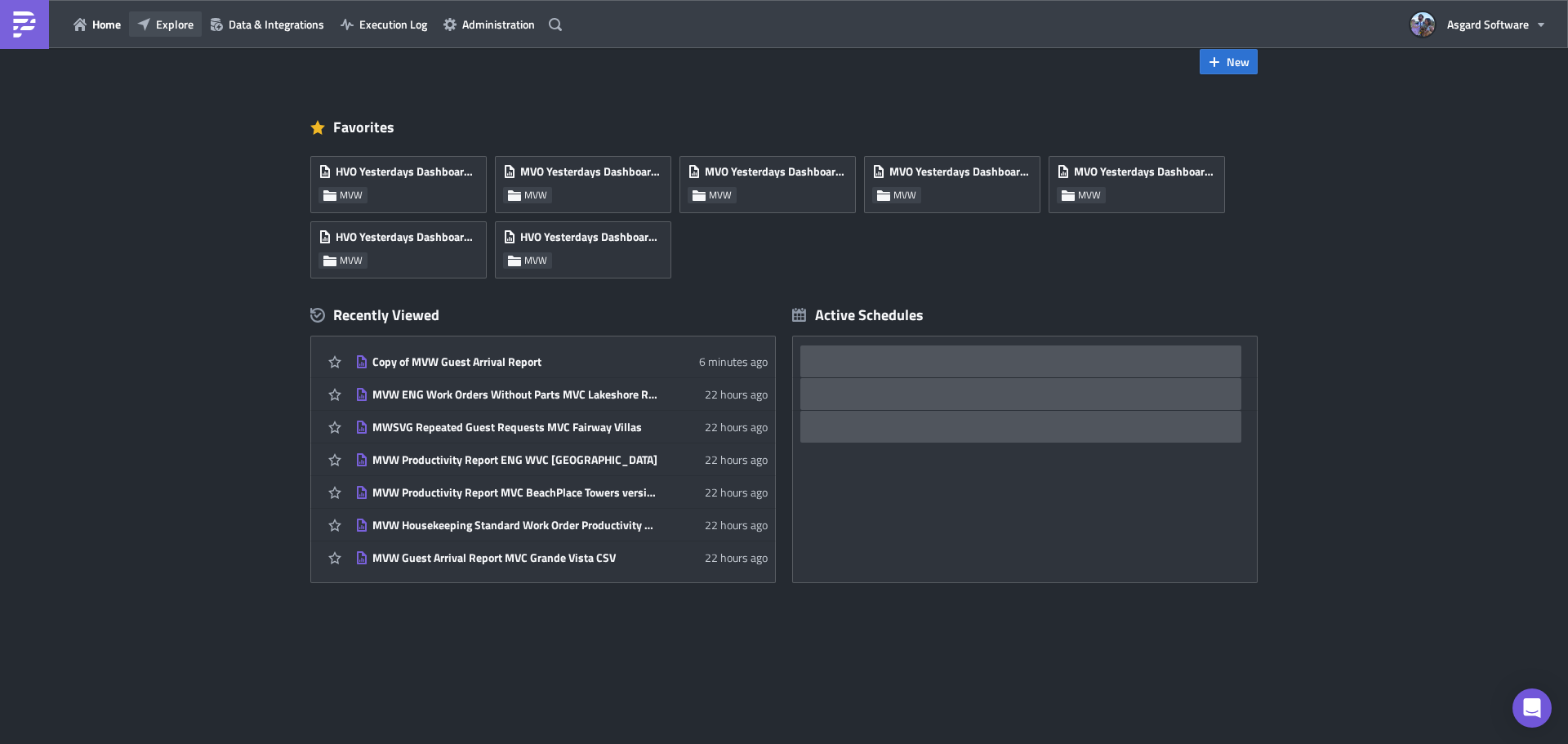
click at [162, 32] on span "Explore" at bounding box center [174, 24] width 38 height 17
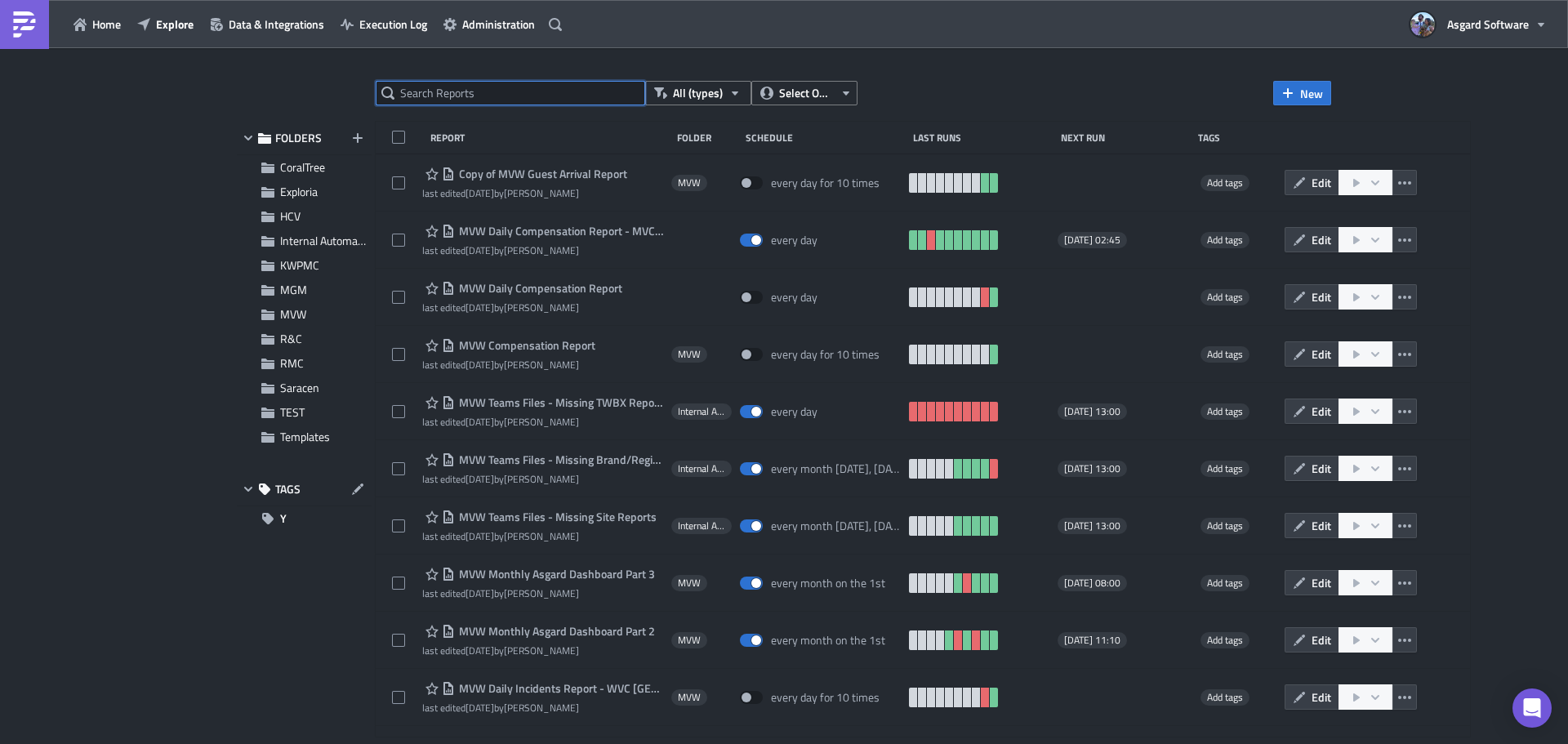
click at [544, 90] on input "text" at bounding box center [511, 93] width 270 height 24
click at [543, 96] on input "text" at bounding box center [511, 93] width 270 height 24
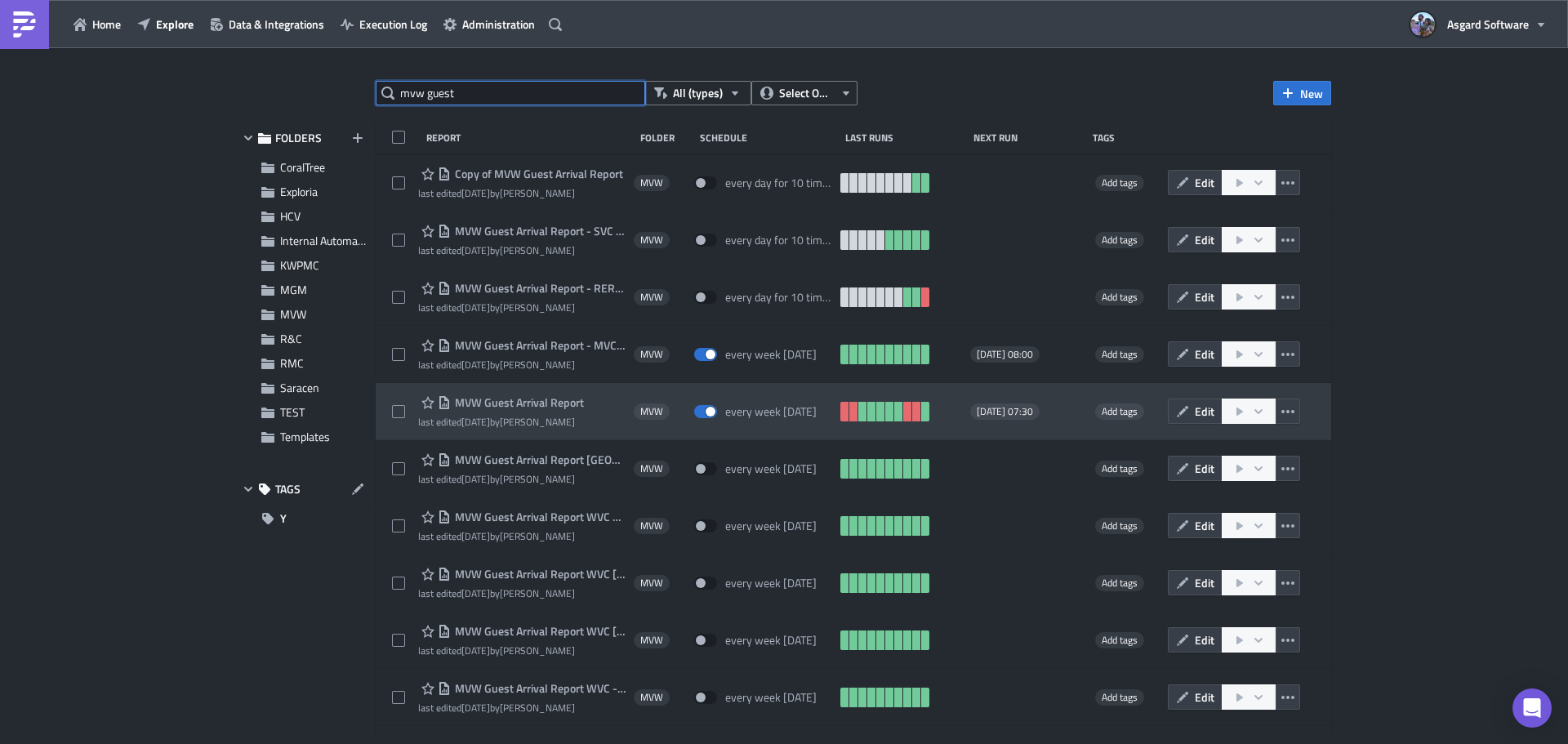
type input "mvw guest"
click at [542, 399] on span "MVW Guest Arrival Report" at bounding box center [517, 403] width 133 height 15
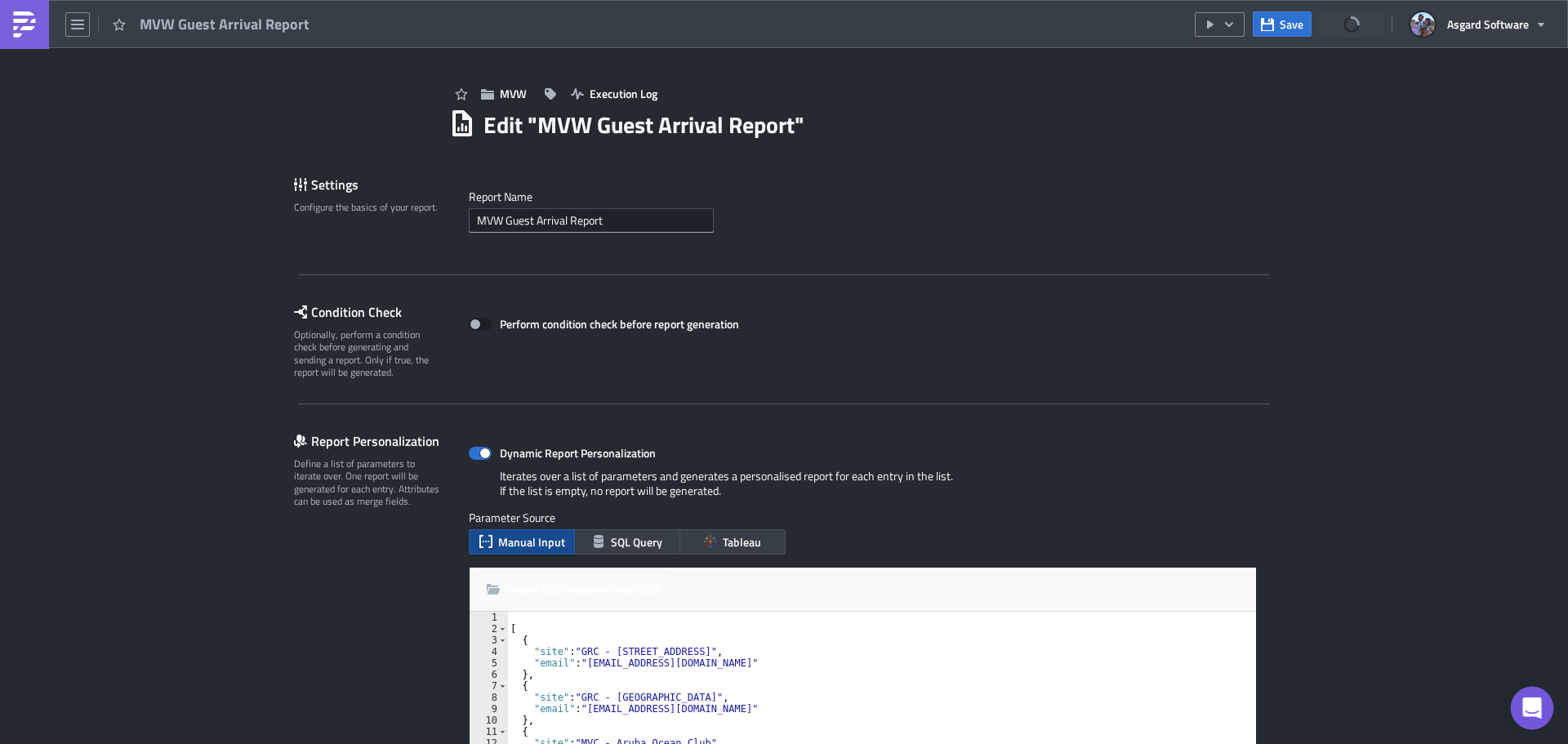
click at [1540, 708] on icon "Open Intercom Messenger" at bounding box center [1532, 708] width 21 height 21
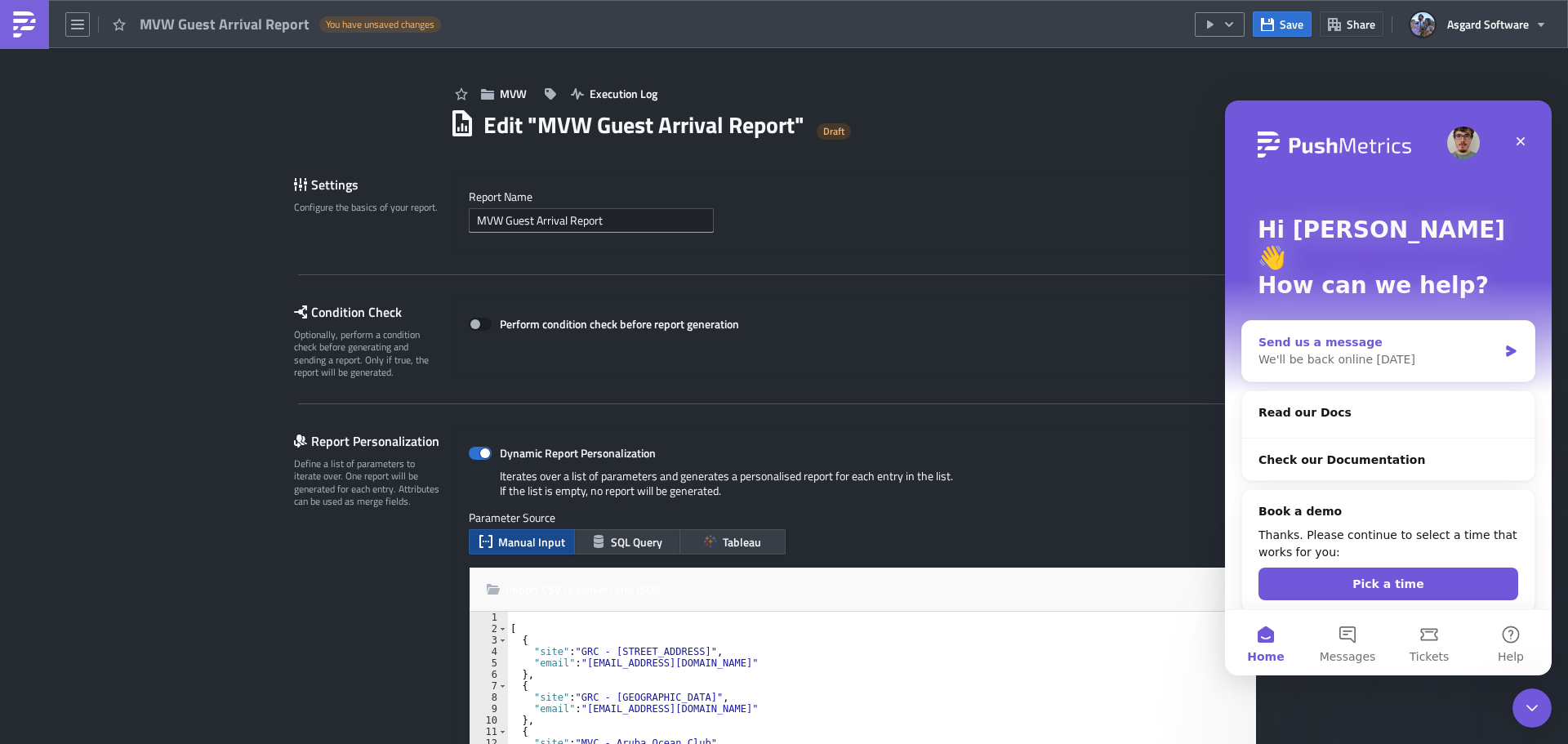
click at [1380, 351] on div "We'll be back online [DATE]" at bounding box center [1379, 359] width 240 height 17
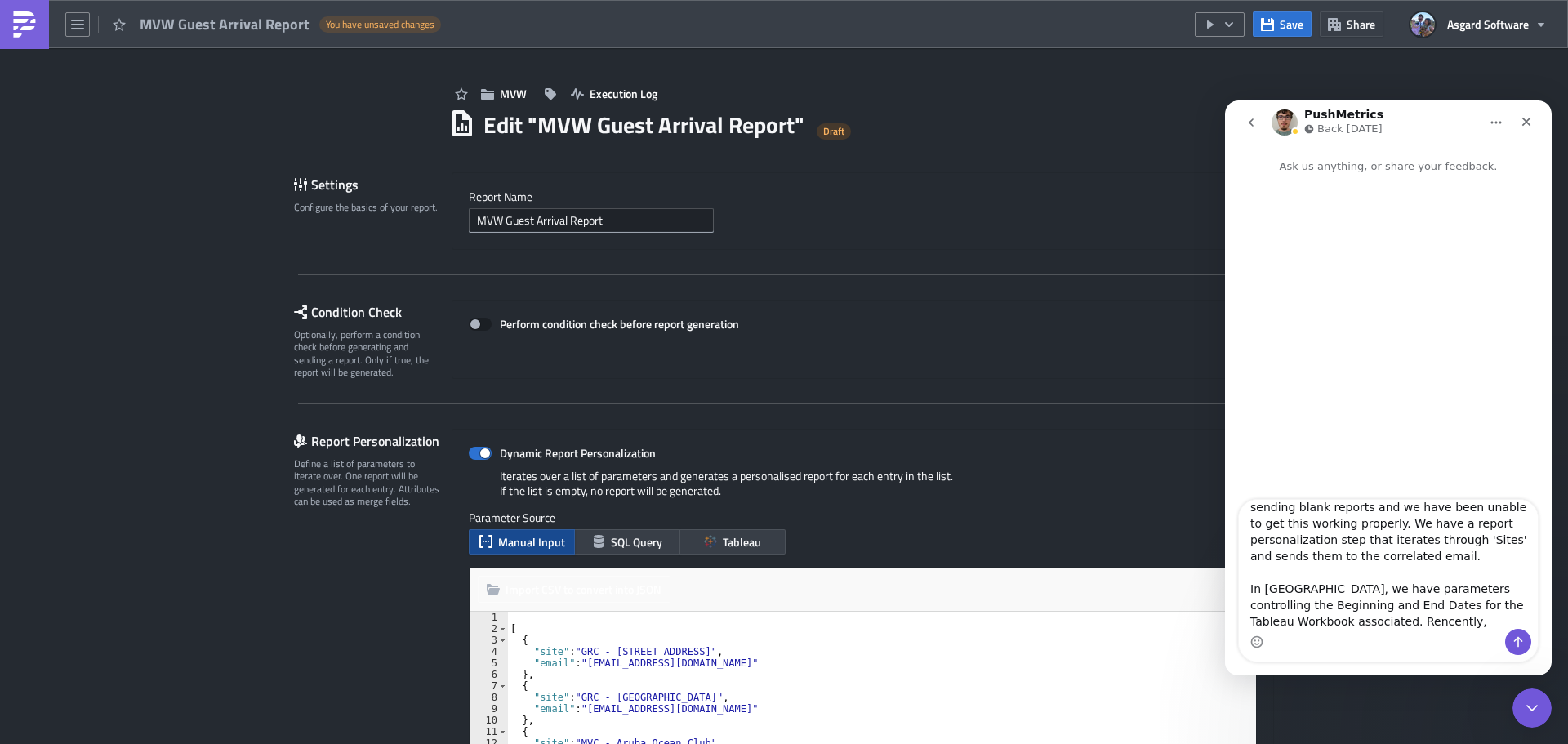
scroll to position [109, 0]
click at [1304, 606] on textarea "Hello Team! We have noticed an issue with one of our tasks and this may also be…" at bounding box center [1388, 565] width 299 height 129
click at [1510, 619] on textarea "Hello Team! We have noticed an issue with one of our tasks and this may also be…" at bounding box center [1388, 565] width 299 height 129
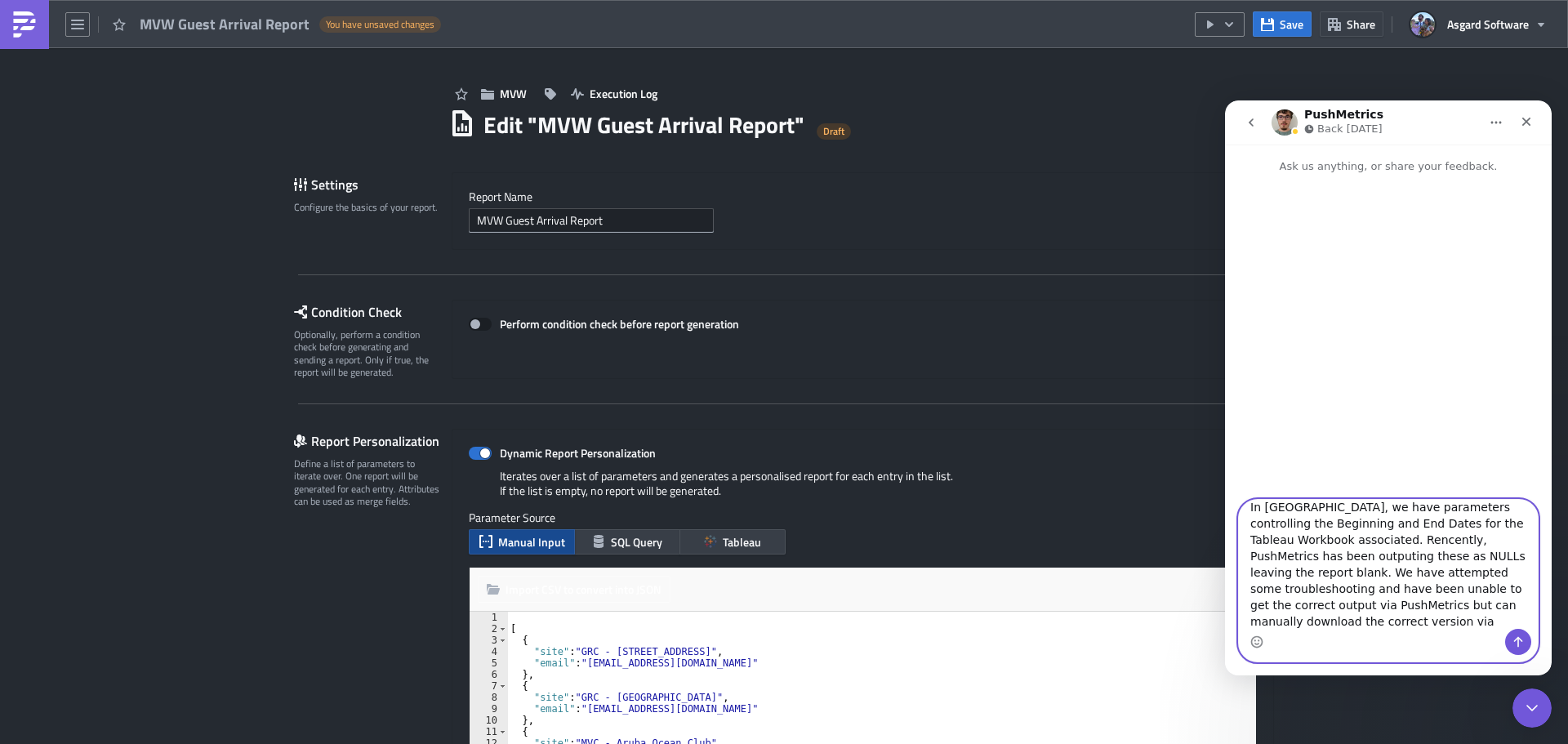
paste textarea ", We’ve identified an issue with the task "MVW Guest Arrival Report", which has…"
paste textarea "Message…"
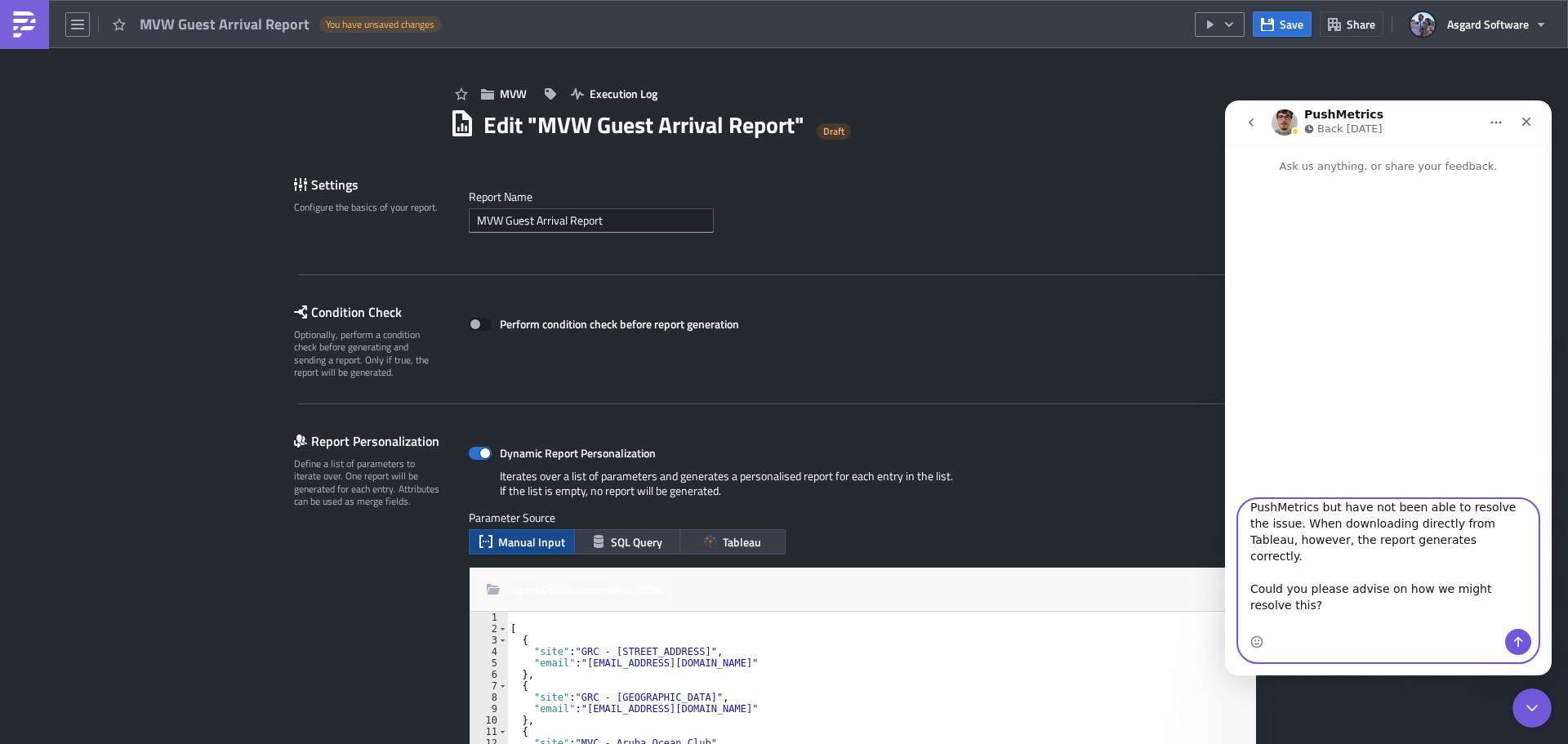
type textarea "Hello Team, We’ve identified an issue with the task "MVW Guest Arrival Report",…"
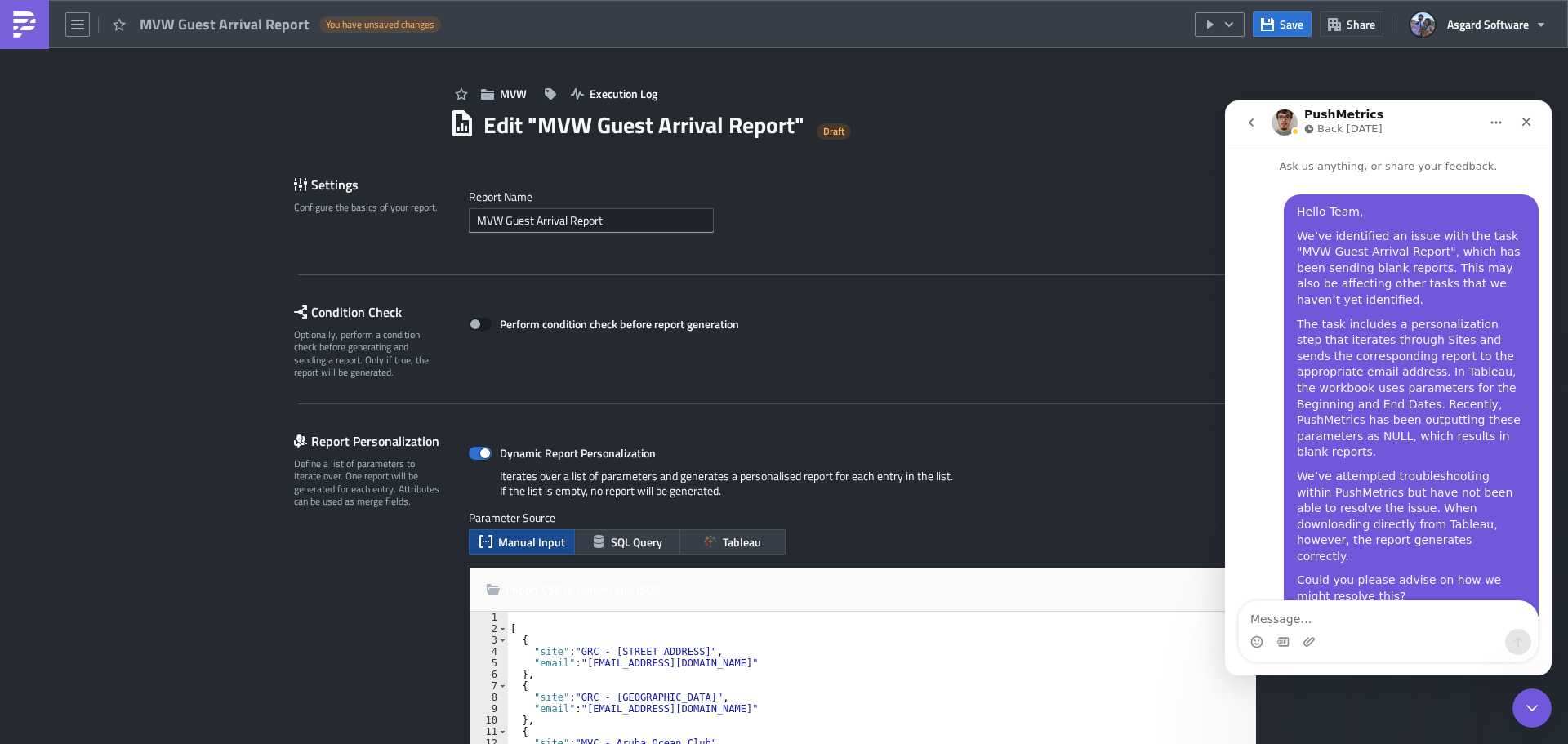
scroll to position [85, 0]
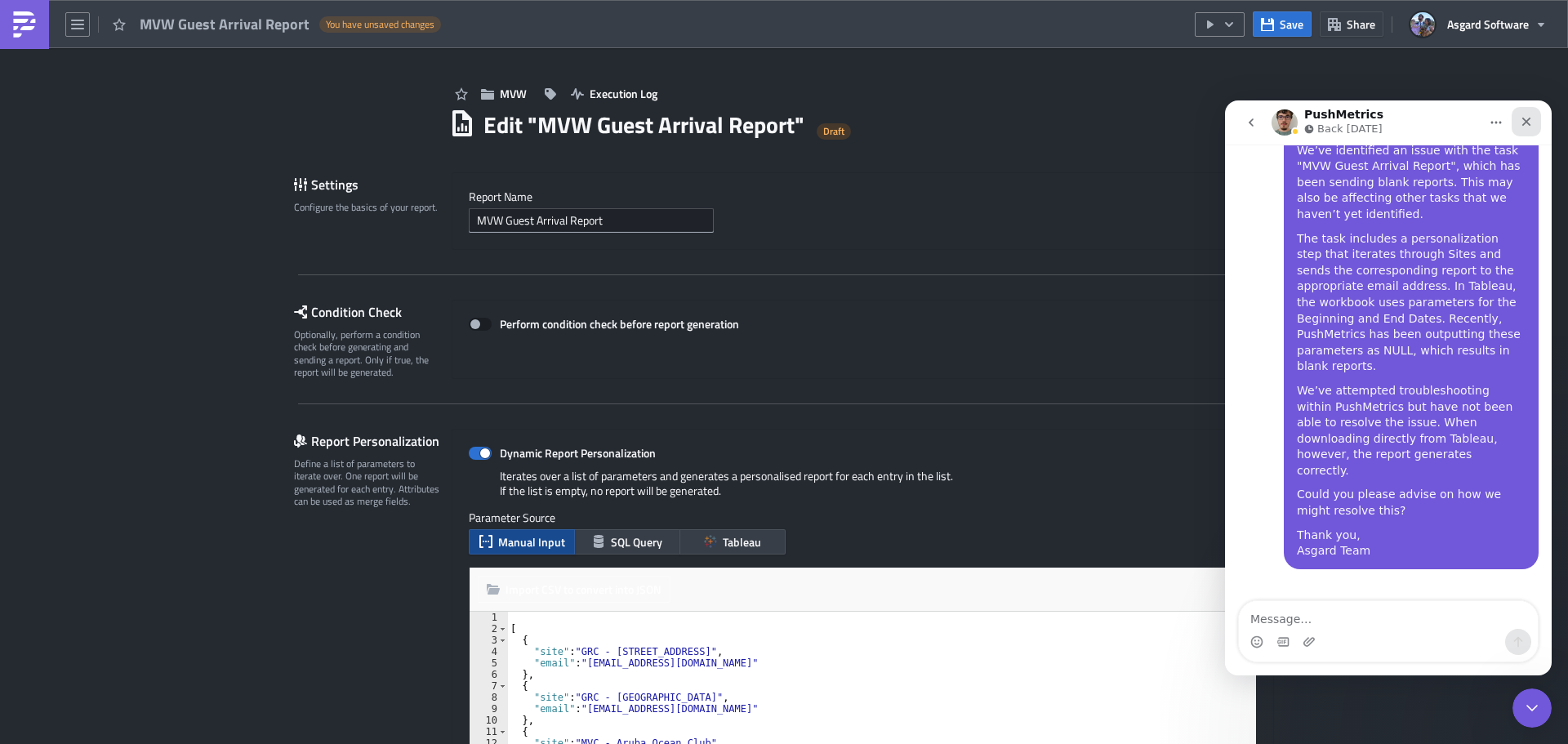
click at [1526, 116] on icon "Close" at bounding box center [1527, 122] width 13 height 13
